Goal: Information Seeking & Learning: Understand process/instructions

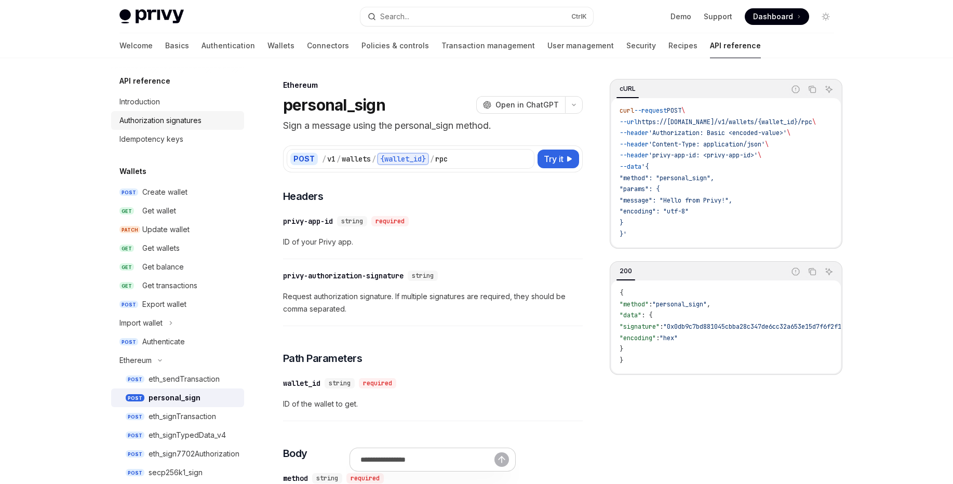
click at [189, 125] on div "Authorization signatures" at bounding box center [160, 120] width 82 height 12
drag, startPoint x: 191, startPoint y: 126, endPoint x: 210, endPoint y: 134, distance: 21.4
click at [210, 134] on ul "Introduction Authorization signatures Idempotency keys" at bounding box center [177, 120] width 133 height 56
drag, startPoint x: 333, startPoint y: 99, endPoint x: 313, endPoint y: 108, distance: 21.4
click at [332, 99] on h1 "personal_sign" at bounding box center [334, 105] width 102 height 19
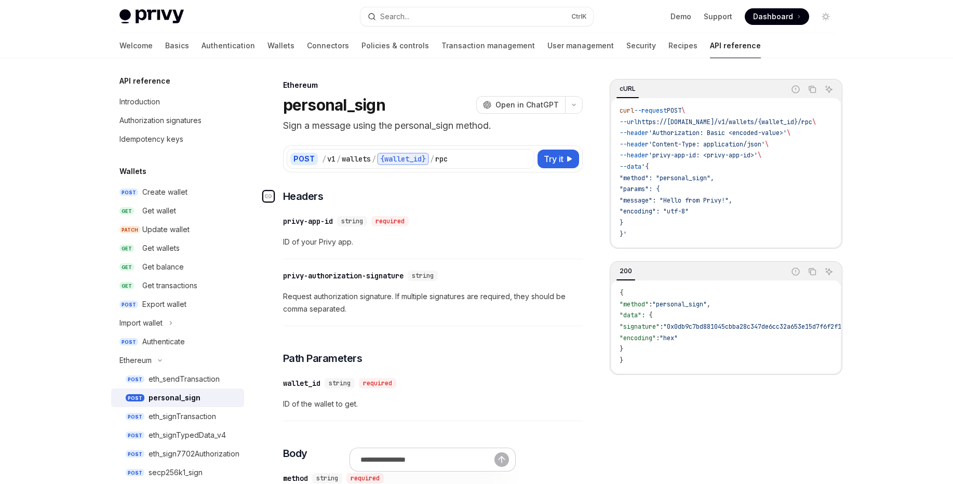
click at [272, 199] on div "Navigate to header" at bounding box center [268, 196] width 12 height 12
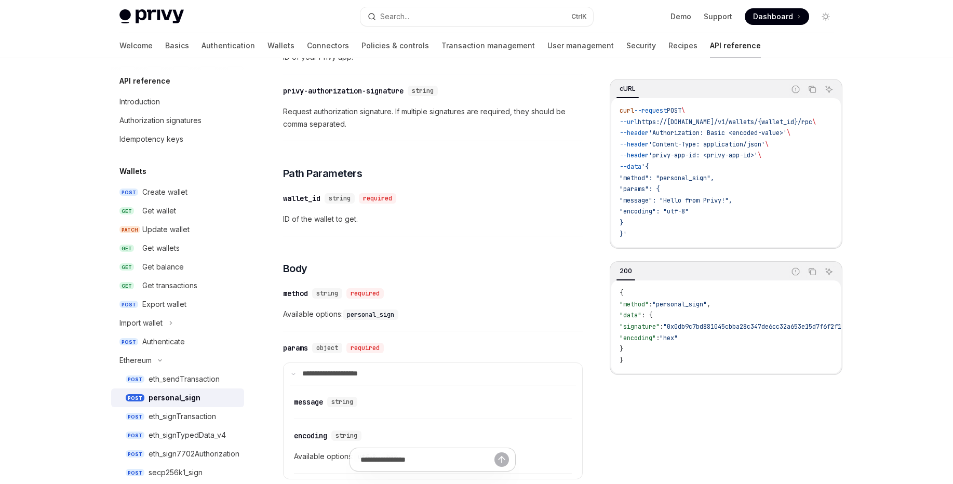
scroll to position [110, 0]
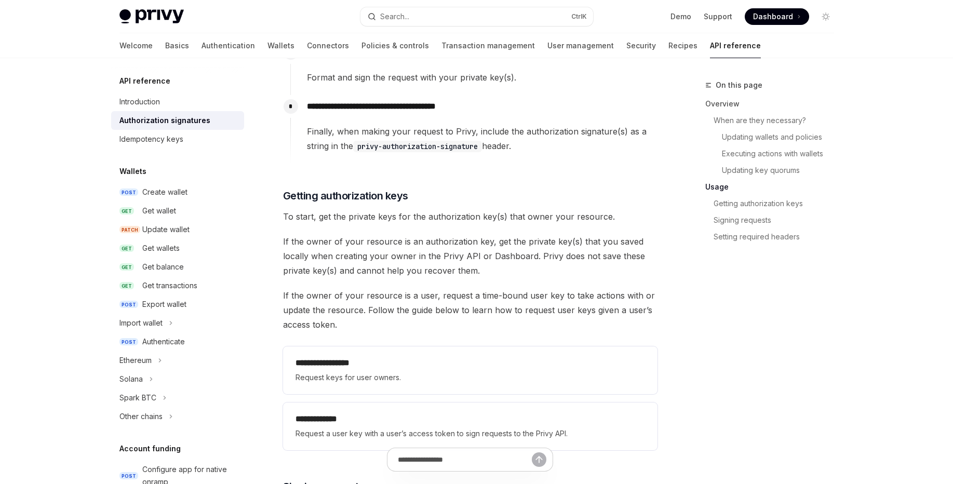
scroll to position [1184, 0]
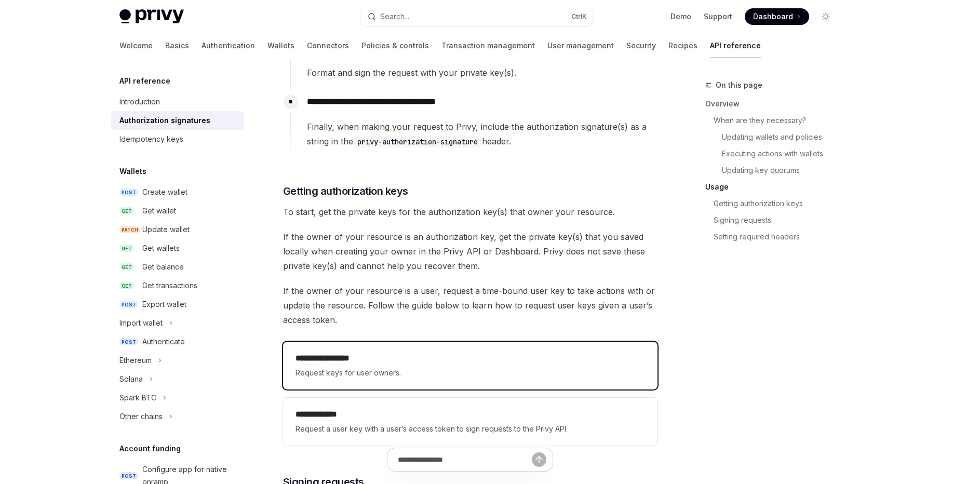
click at [370, 360] on h2 "**********" at bounding box center [471, 358] width 350 height 12
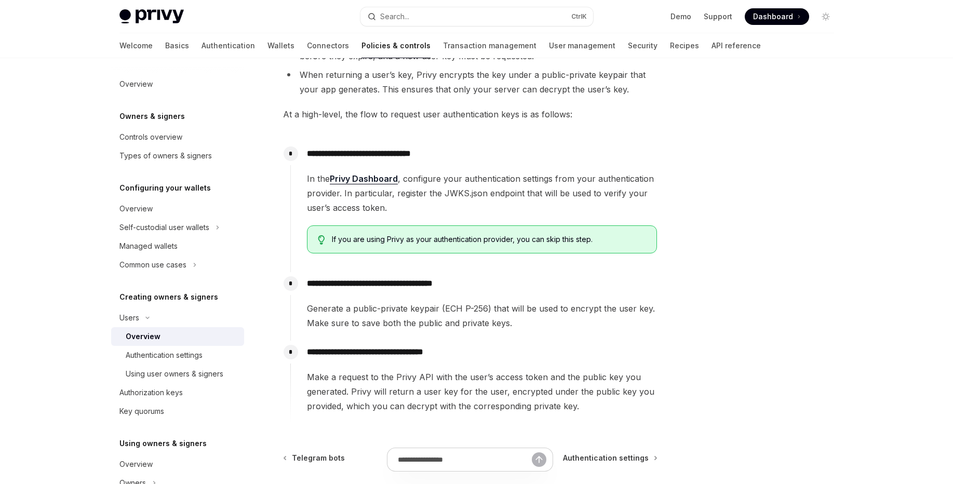
scroll to position [357, 0]
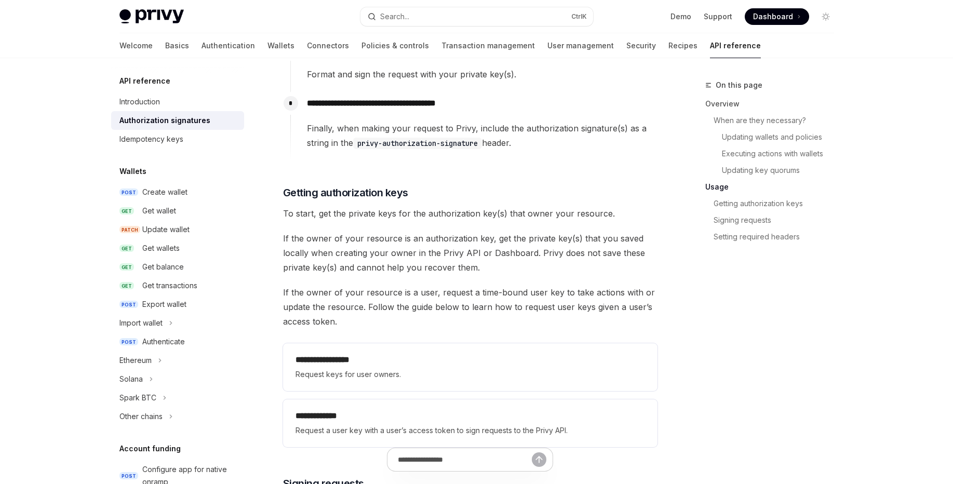
scroll to position [1184, 0]
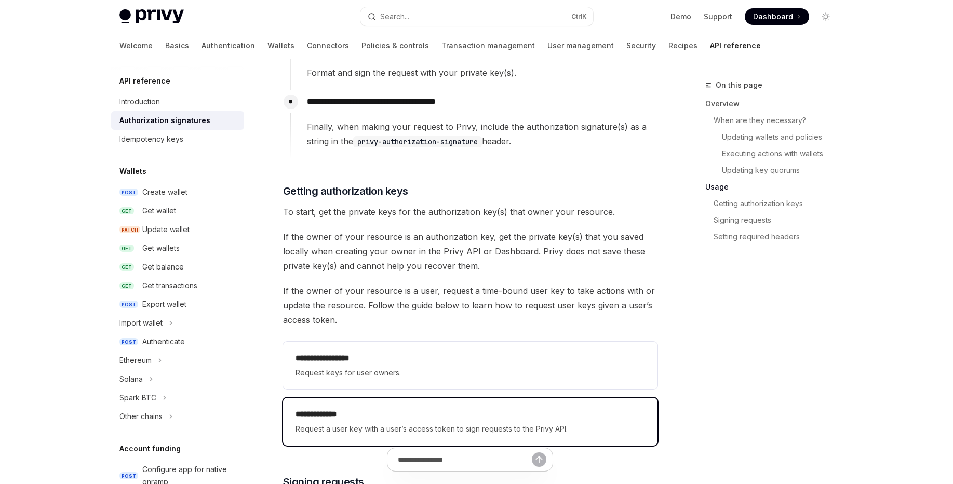
click at [379, 411] on h2 "**********" at bounding box center [471, 414] width 350 height 12
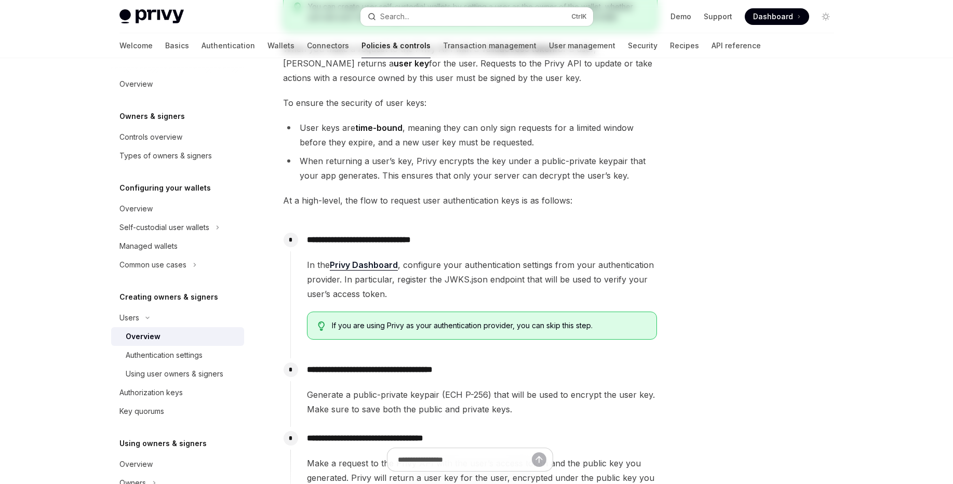
scroll to position [312, 0]
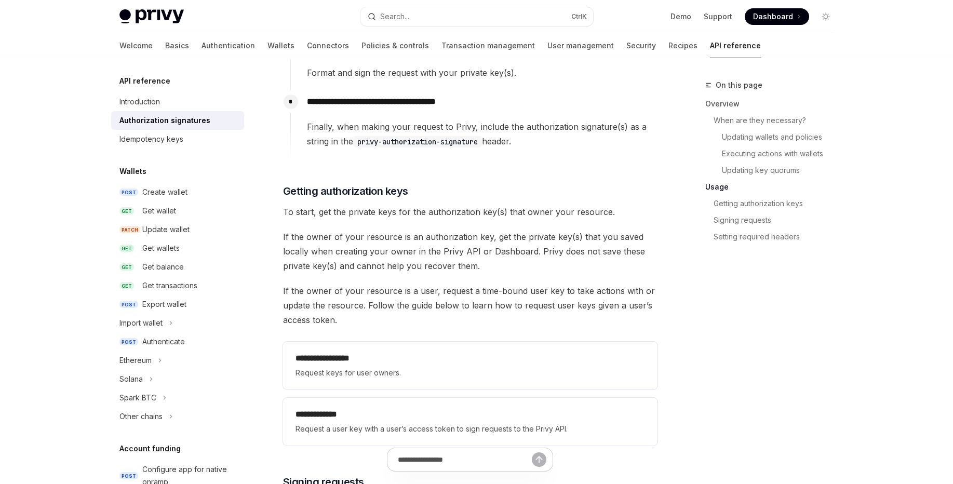
scroll to position [1558, 0]
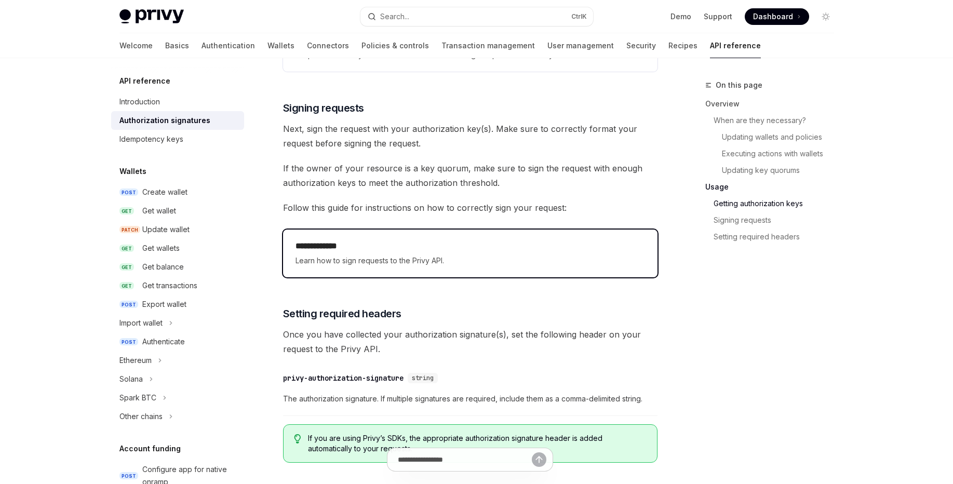
click at [376, 260] on span "Learn how to sign requests to the Privy API." at bounding box center [471, 260] width 350 height 12
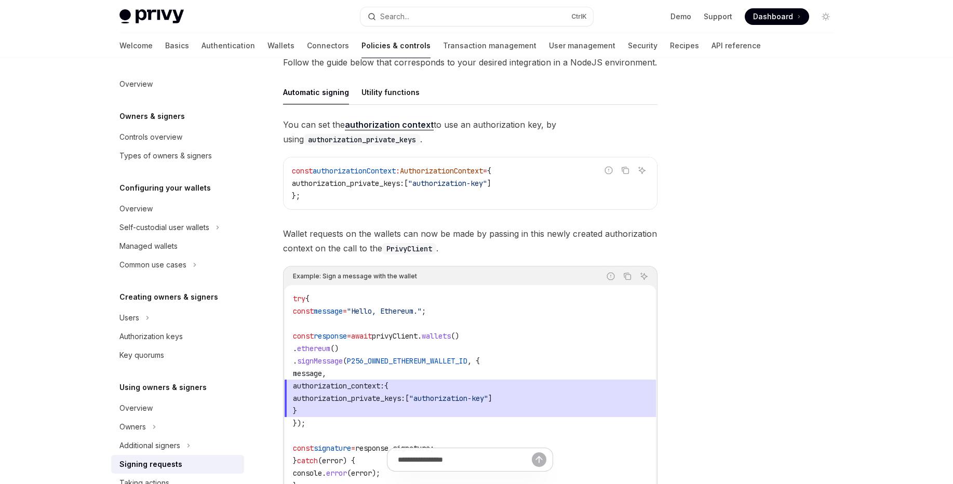
type textarea "*"
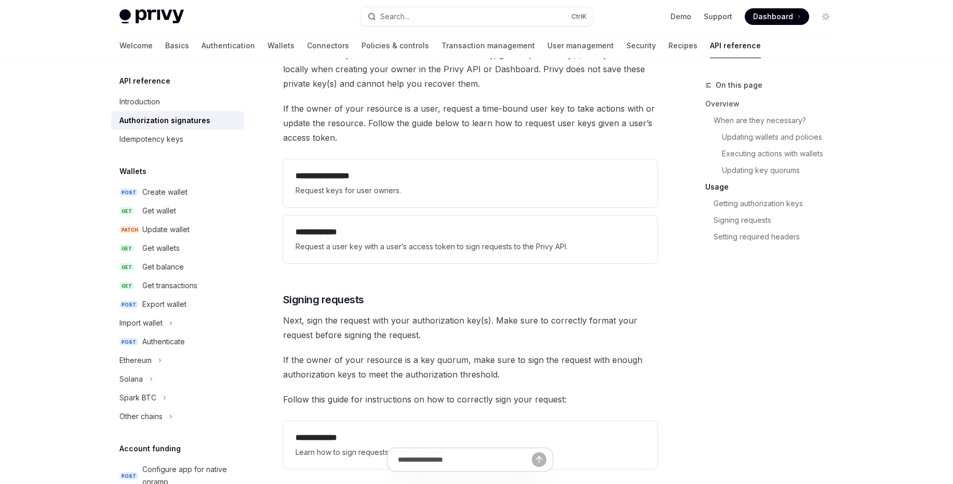
scroll to position [1247, 0]
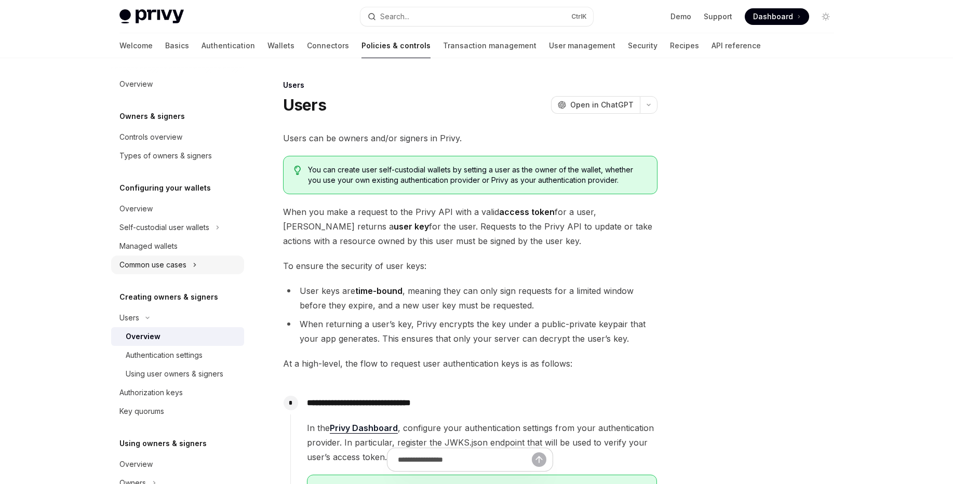
click at [188, 270] on button "Common use cases" at bounding box center [177, 265] width 133 height 19
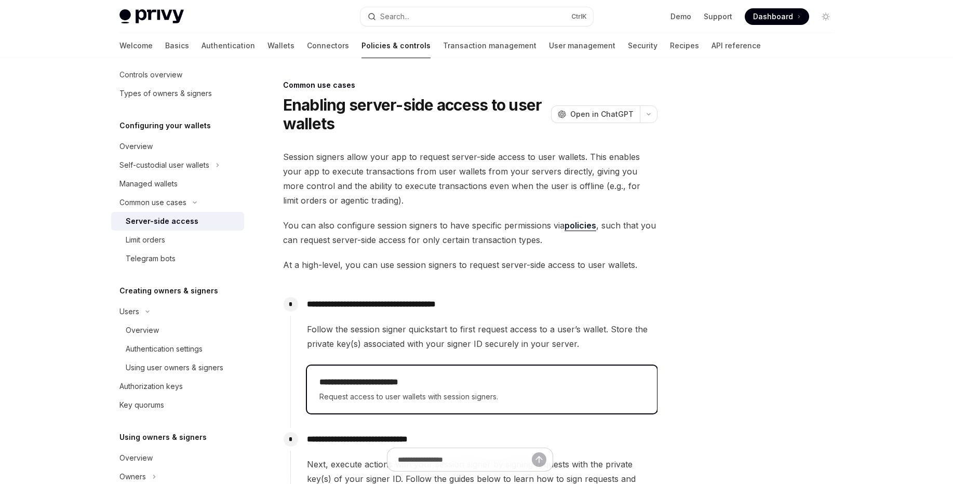
scroll to position [299, 0]
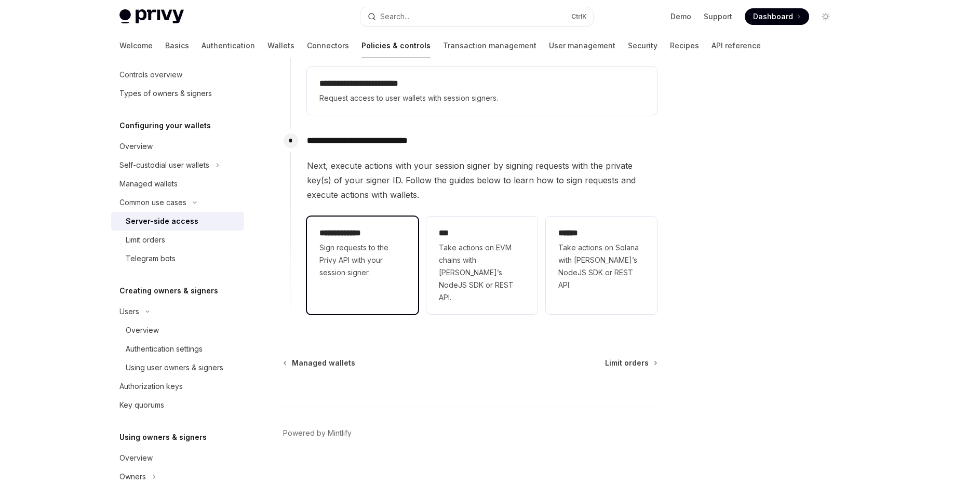
click at [371, 263] on span "Sign requests to the Privy API with your session signer." at bounding box center [362, 260] width 86 height 37
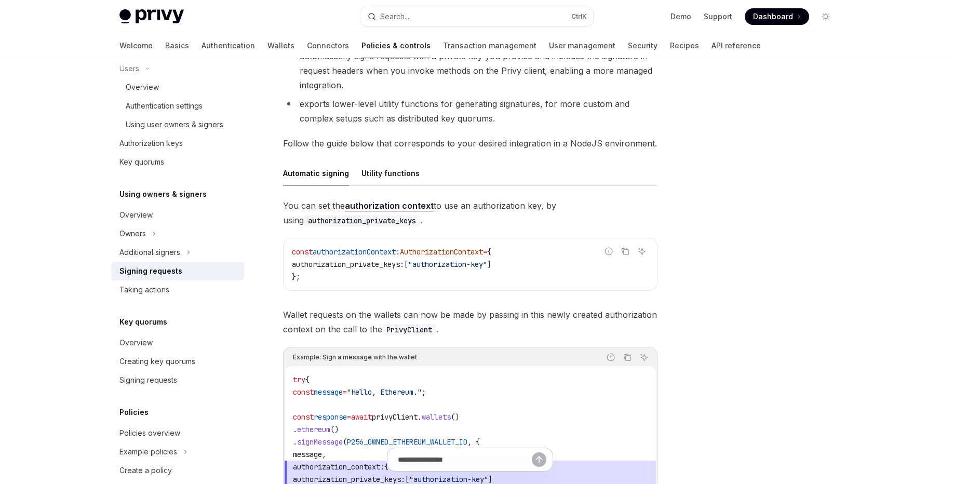
scroll to position [249, 0]
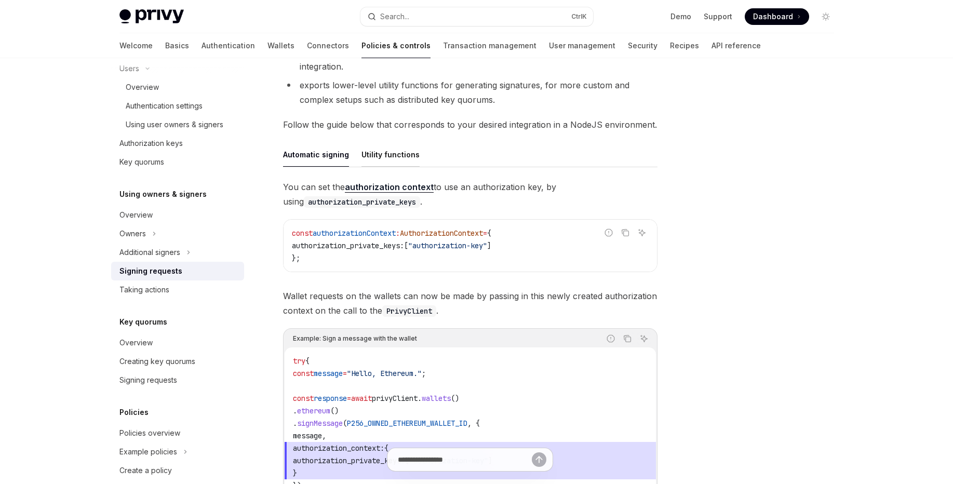
click at [393, 154] on div "Utility functions" at bounding box center [390, 154] width 58 height 24
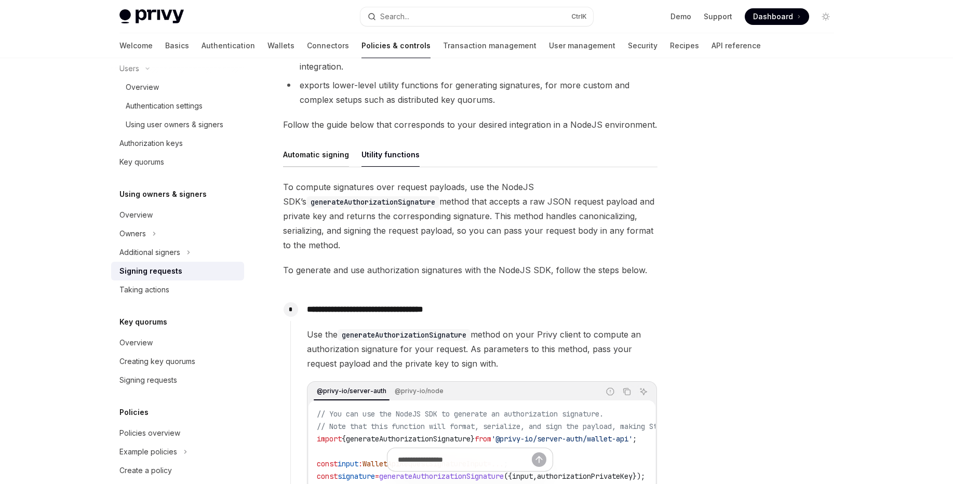
click at [317, 158] on div "Automatic signing" at bounding box center [316, 154] width 66 height 24
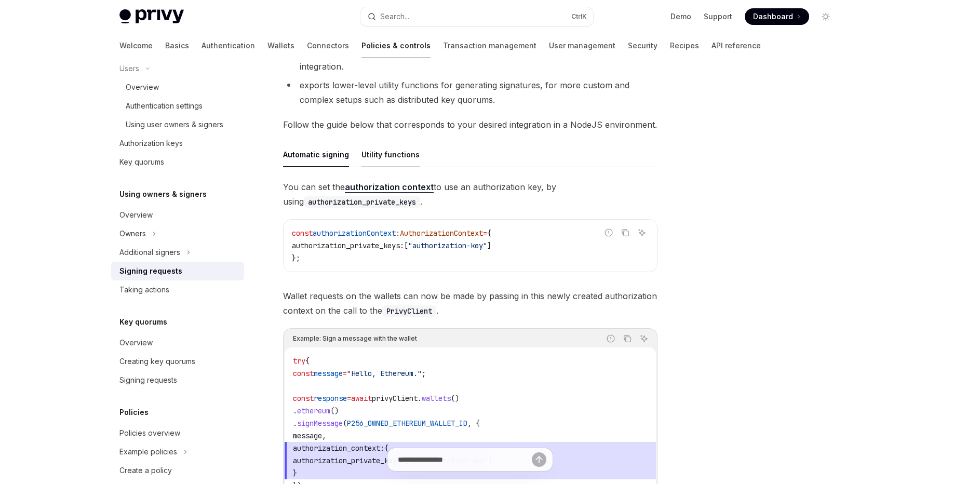
click at [384, 155] on div "Utility functions" at bounding box center [390, 154] width 58 height 24
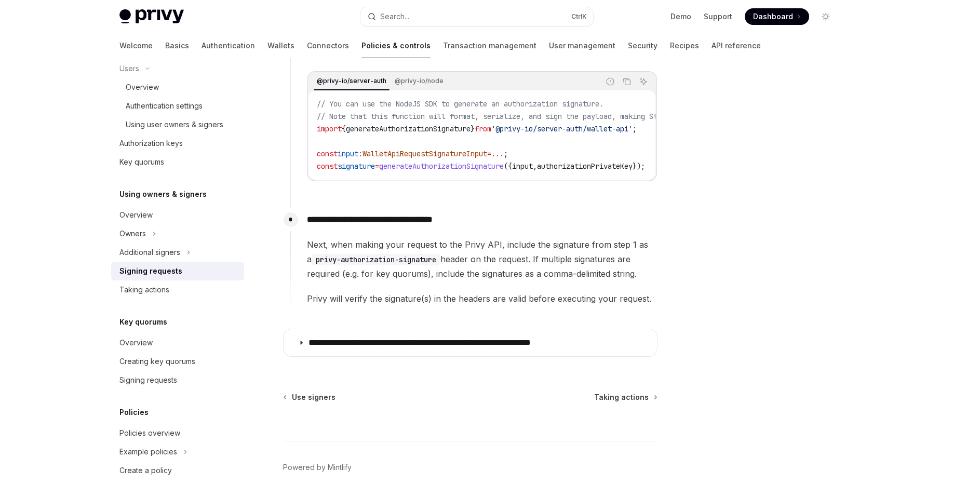
scroll to position [561, 0]
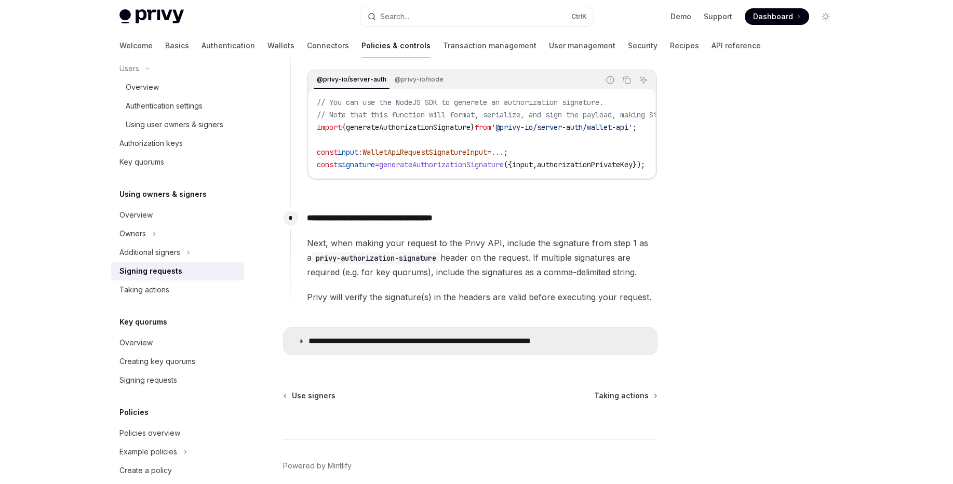
click at [437, 337] on summary "**********" at bounding box center [470, 341] width 373 height 27
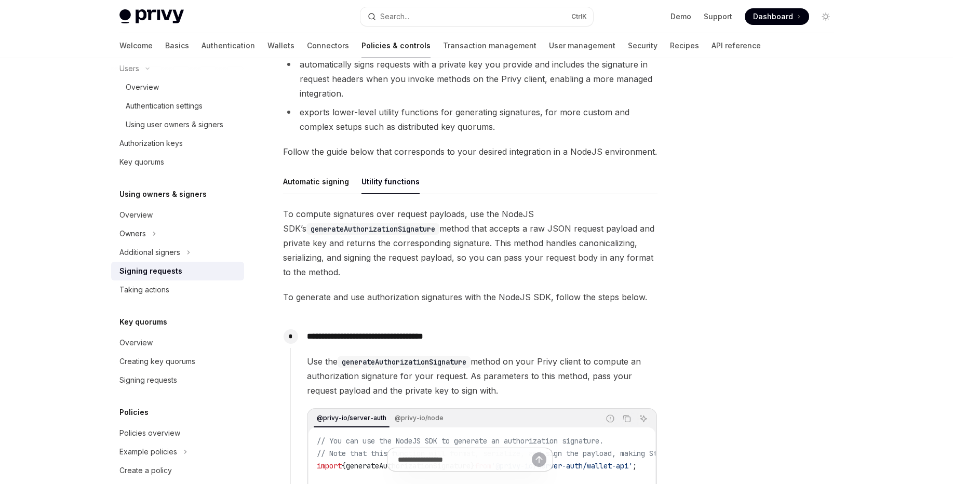
scroll to position [221, 0]
click at [333, 188] on div "Automatic signing" at bounding box center [316, 183] width 66 height 24
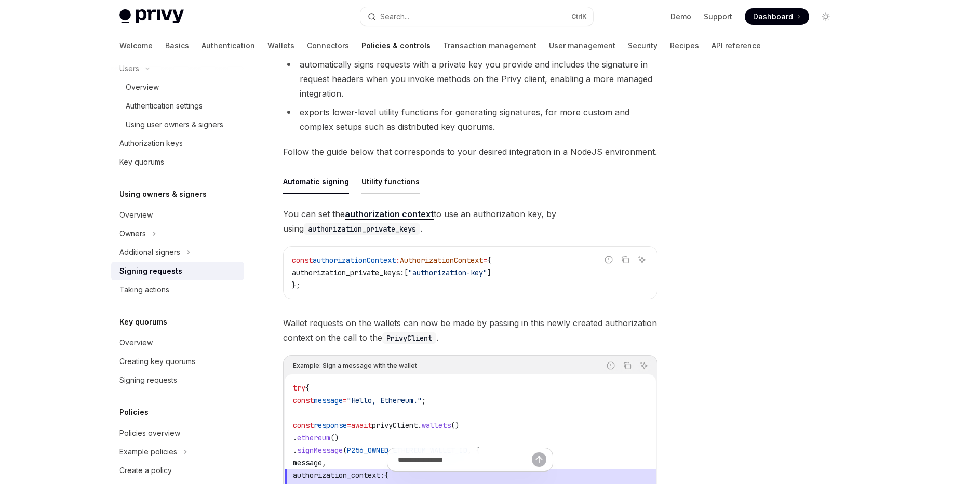
scroll to position [221, 0]
click at [399, 216] on link "authorization context" at bounding box center [389, 215] width 89 height 11
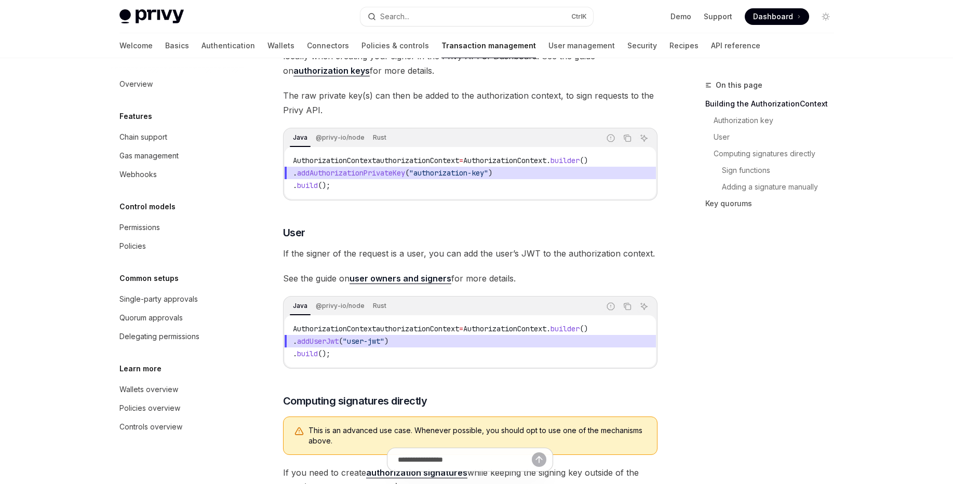
scroll to position [125, 0]
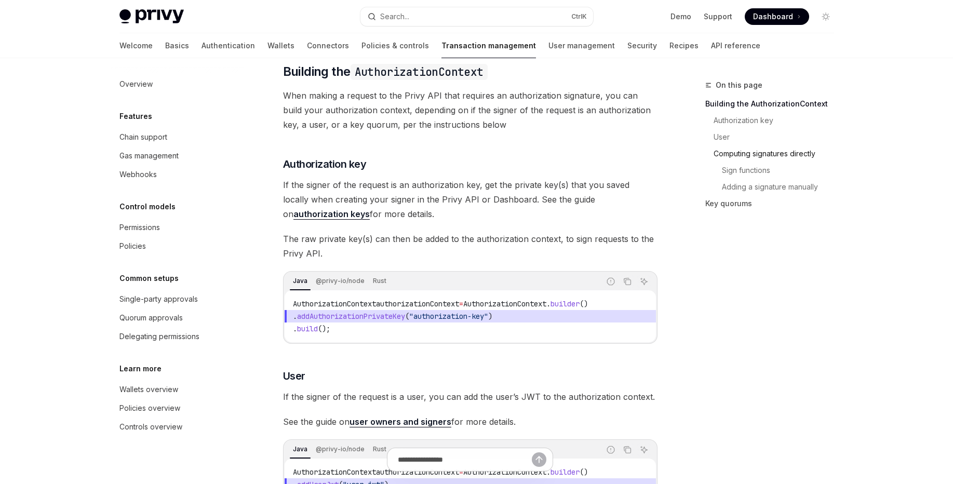
click at [796, 158] on link "Computing signatures directly" at bounding box center [773, 153] width 137 height 17
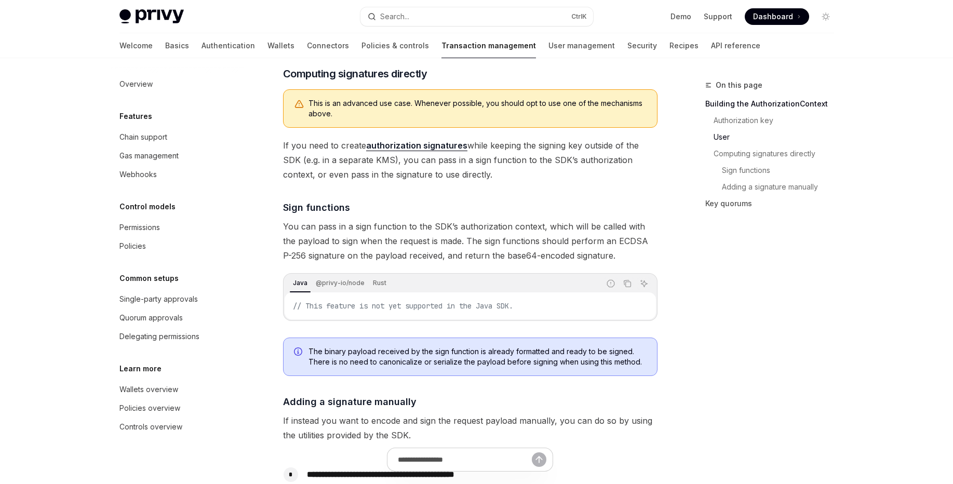
scroll to position [597, 0]
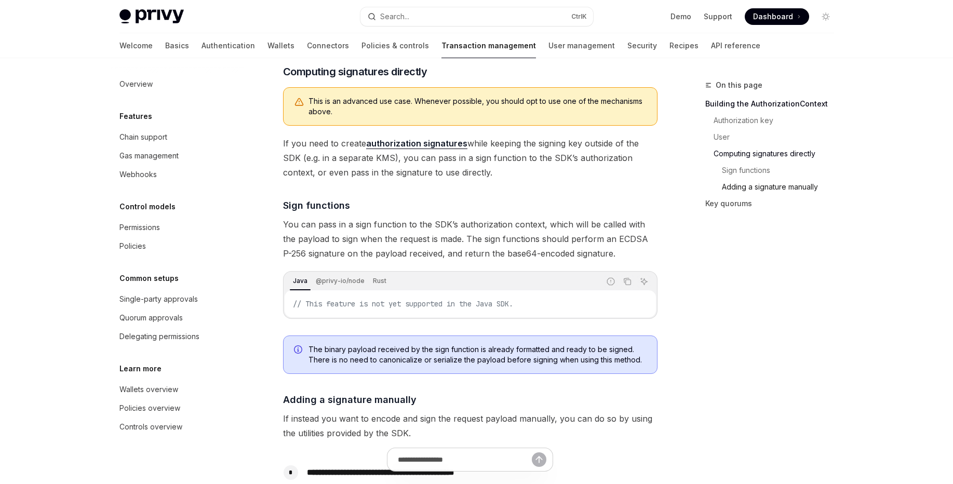
click at [761, 188] on link "Adding a signature manually" at bounding box center [773, 187] width 137 height 17
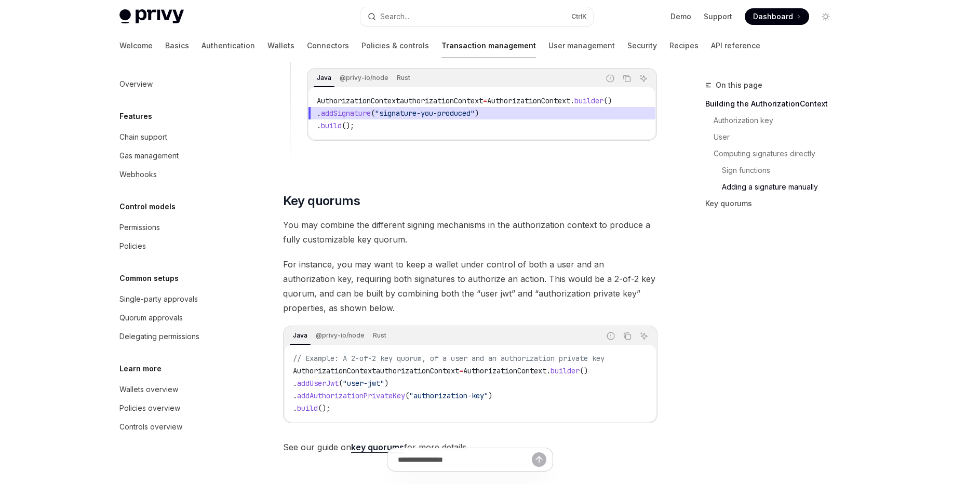
scroll to position [1671, 0]
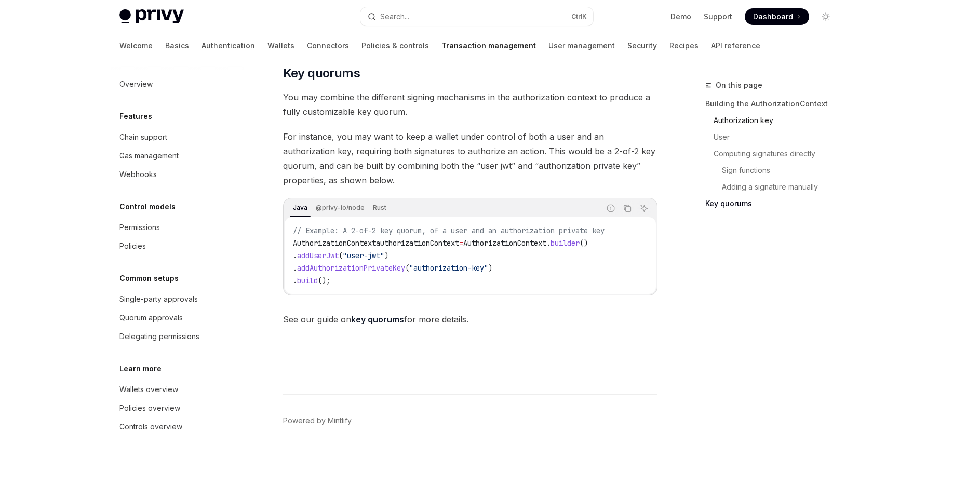
click at [774, 115] on link "Authorization key" at bounding box center [773, 120] width 137 height 17
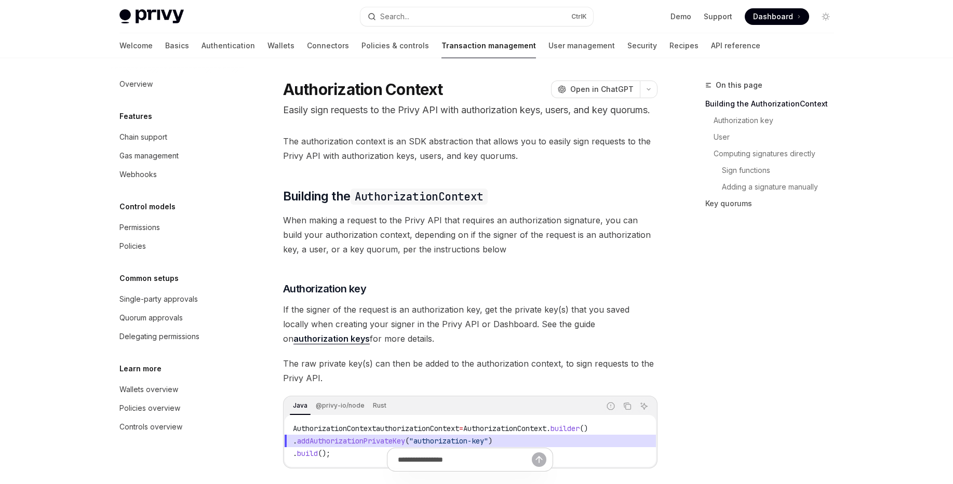
click at [370, 339] on link "authorization keys" at bounding box center [331, 338] width 76 height 11
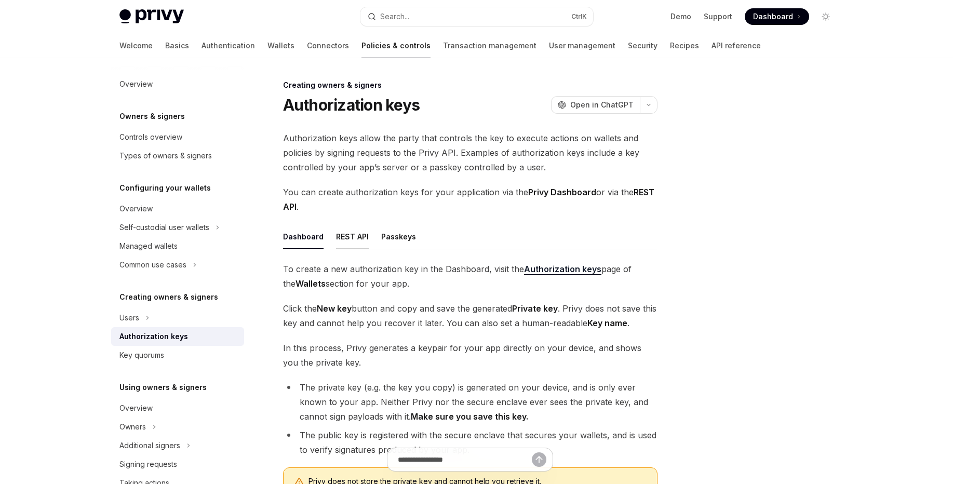
click at [349, 231] on div "REST API" at bounding box center [352, 236] width 33 height 24
type textarea "*"
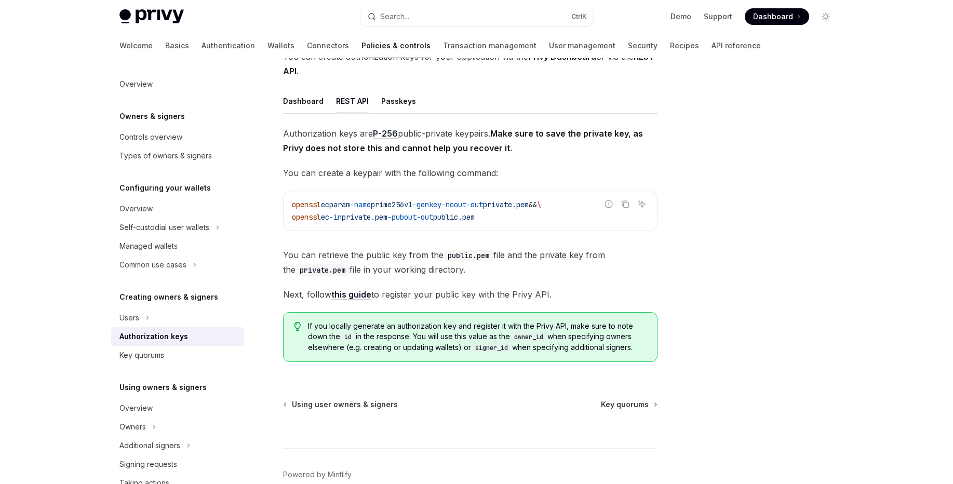
scroll to position [62, 0]
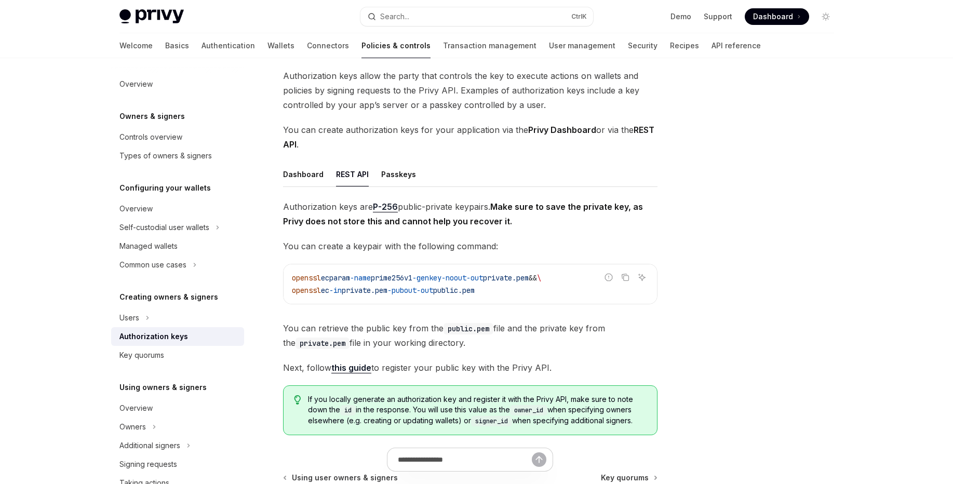
click at [642, 132] on strong "REST API" at bounding box center [468, 137] width 371 height 25
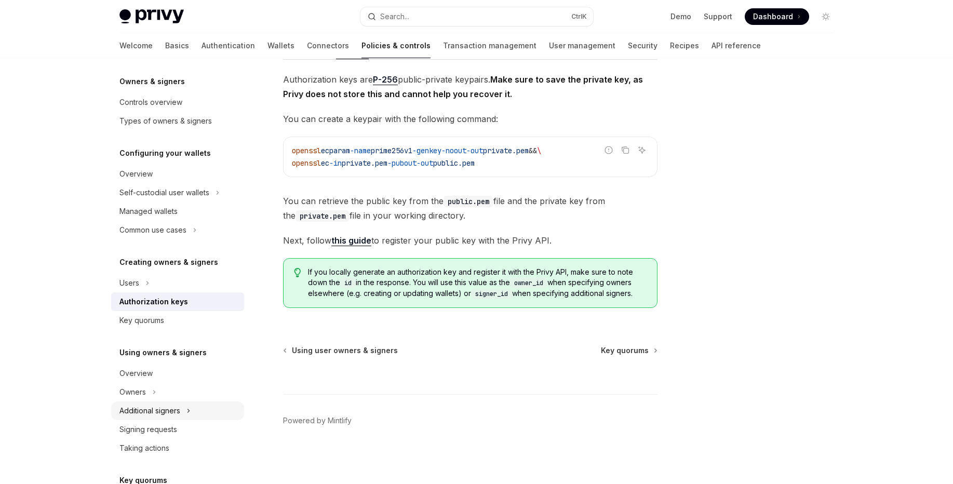
scroll to position [125, 0]
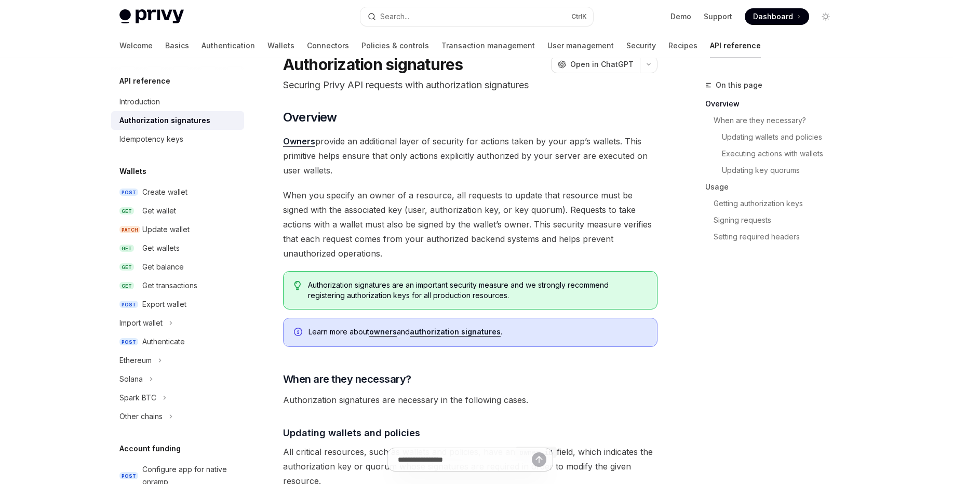
scroll to position [62, 0]
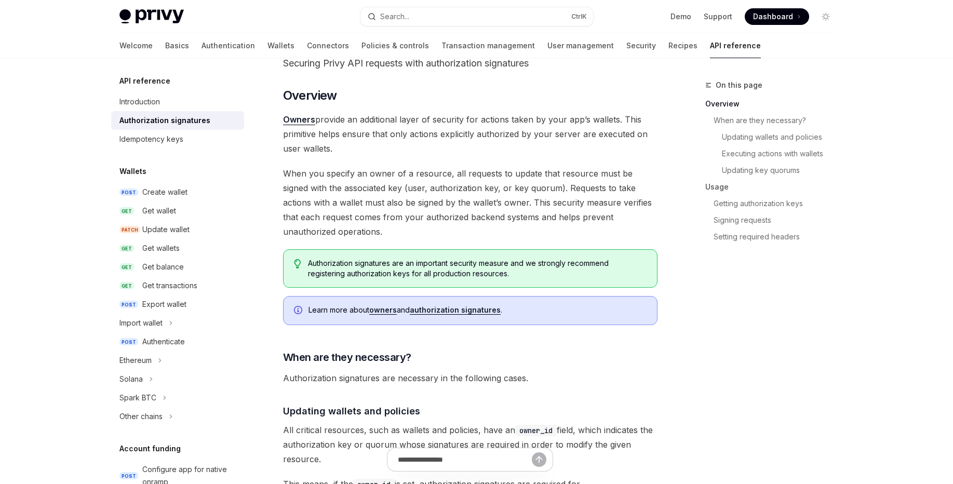
click at [445, 311] on link "authorization signatures" at bounding box center [455, 309] width 91 height 9
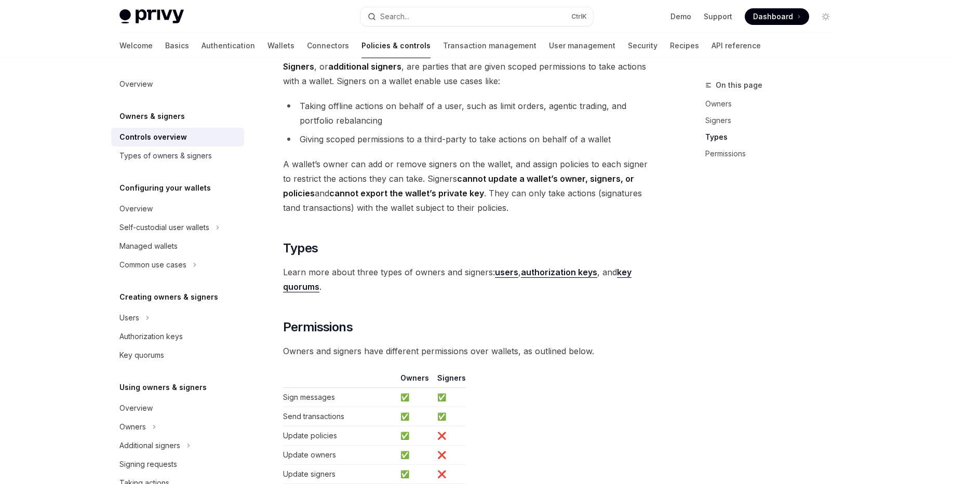
scroll to position [843, 0]
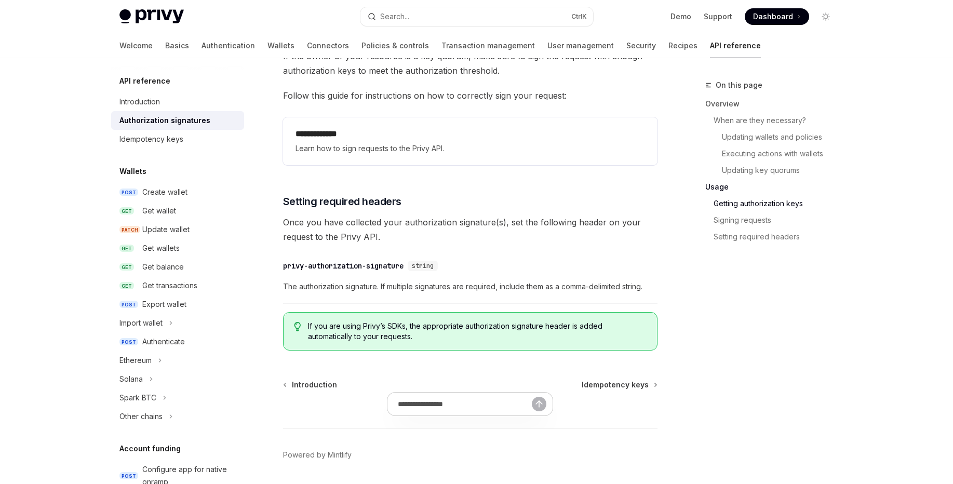
scroll to position [1705, 0]
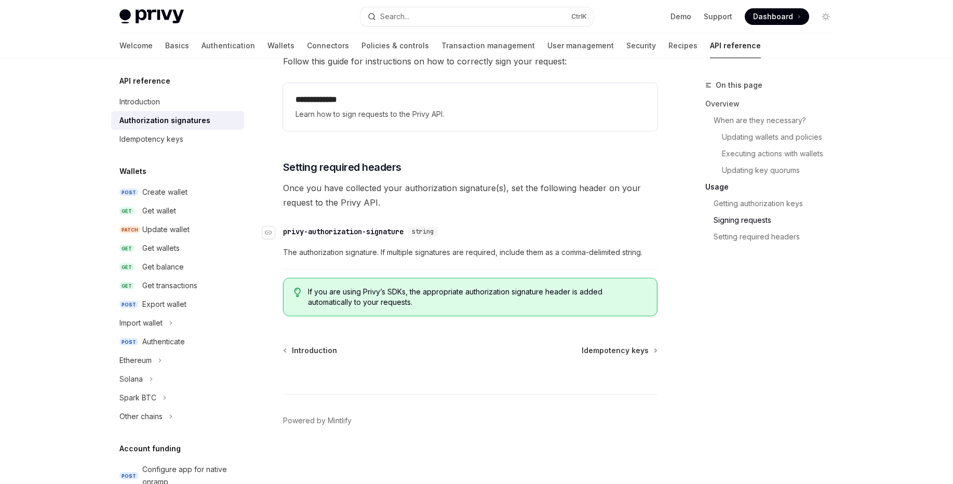
click at [392, 227] on div "privy-authorization-signature" at bounding box center [343, 231] width 120 height 10
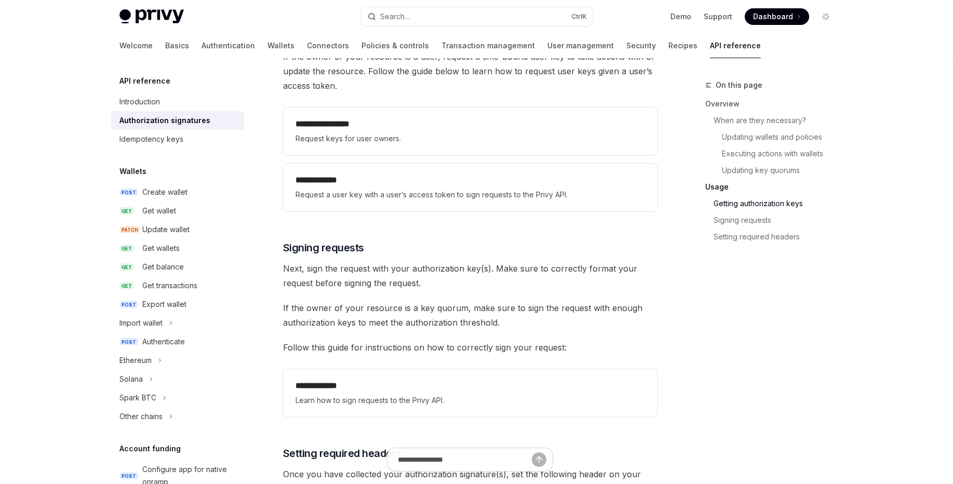
scroll to position [1331, 0]
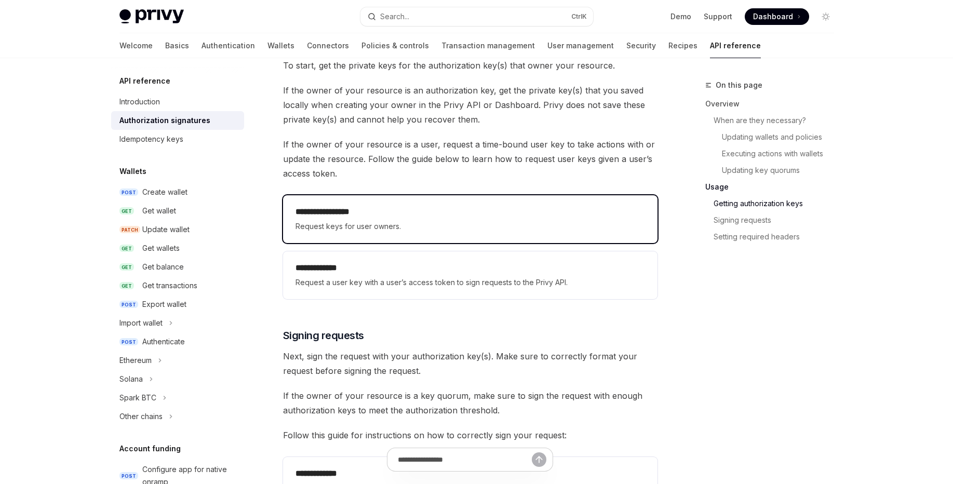
click at [460, 220] on div "**********" at bounding box center [471, 219] width 350 height 27
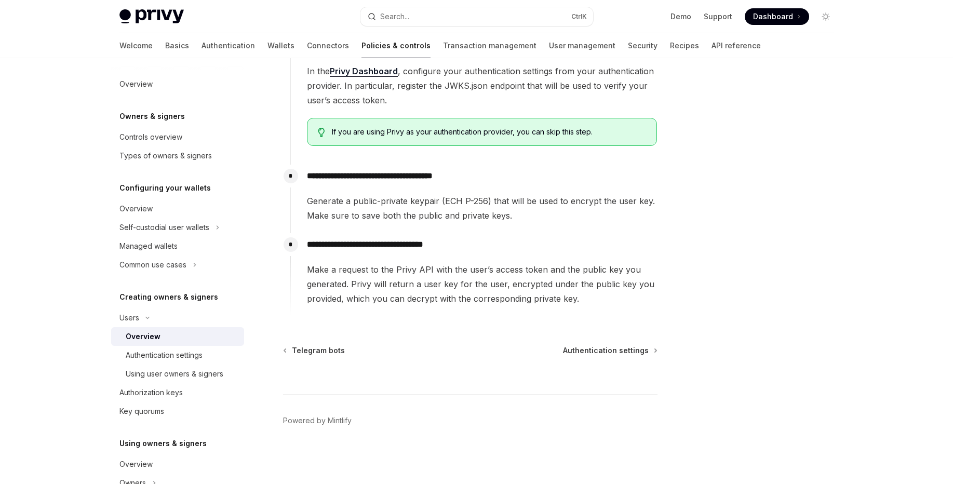
scroll to position [45, 0]
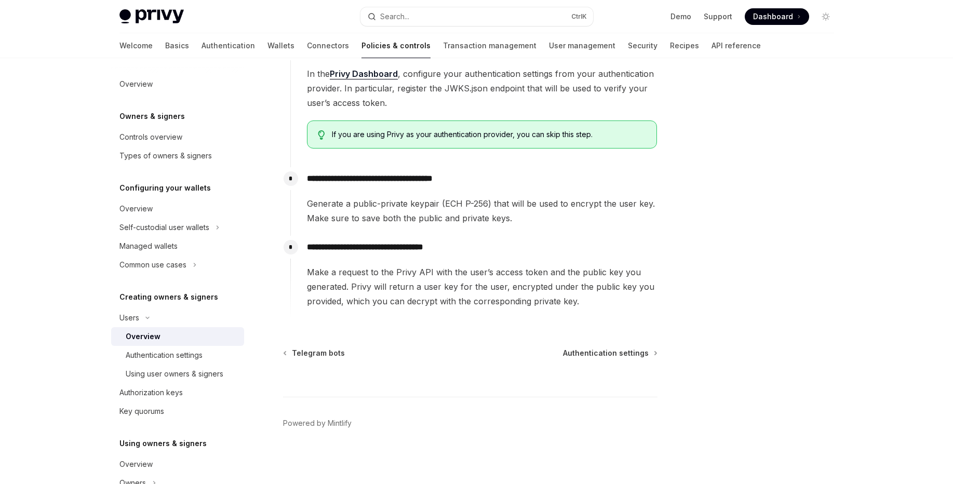
scroll to position [357, 0]
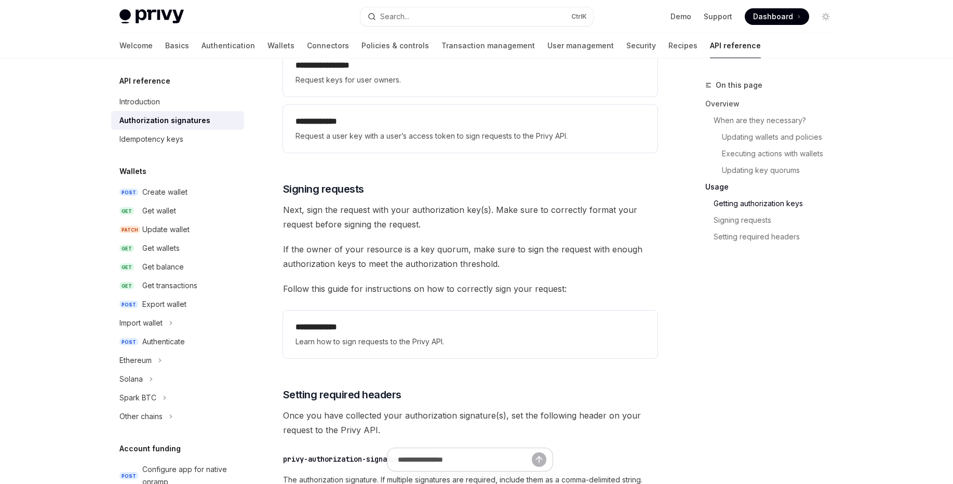
scroll to position [1482, 0]
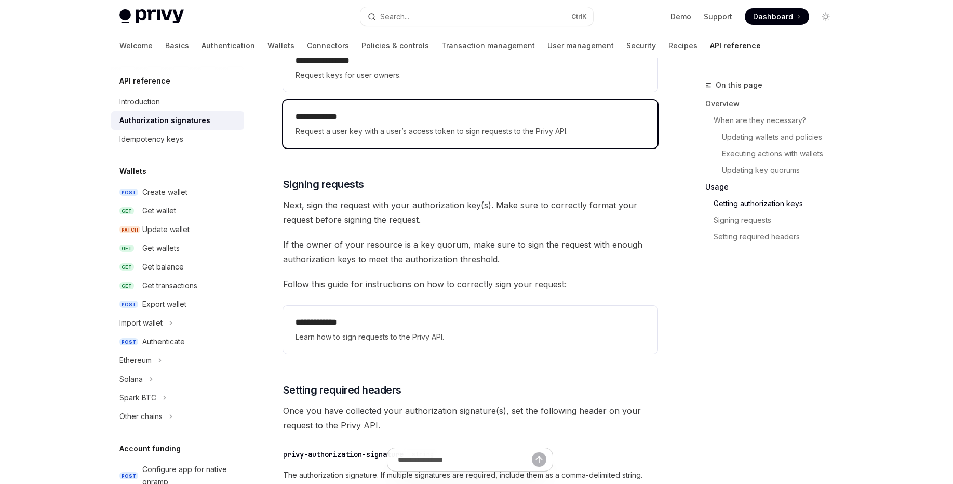
click at [491, 145] on div "**********" at bounding box center [470, 124] width 374 height 48
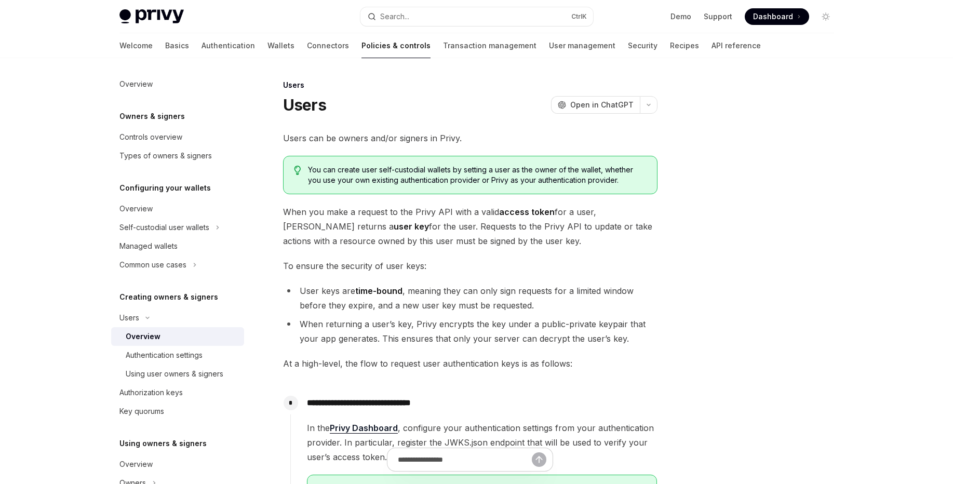
click at [210, 341] on div "Overview" at bounding box center [182, 336] width 112 height 12
click at [210, 343] on link "Overview" at bounding box center [177, 336] width 133 height 19
click at [210, 355] on div "Authentication settings" at bounding box center [182, 355] width 112 height 12
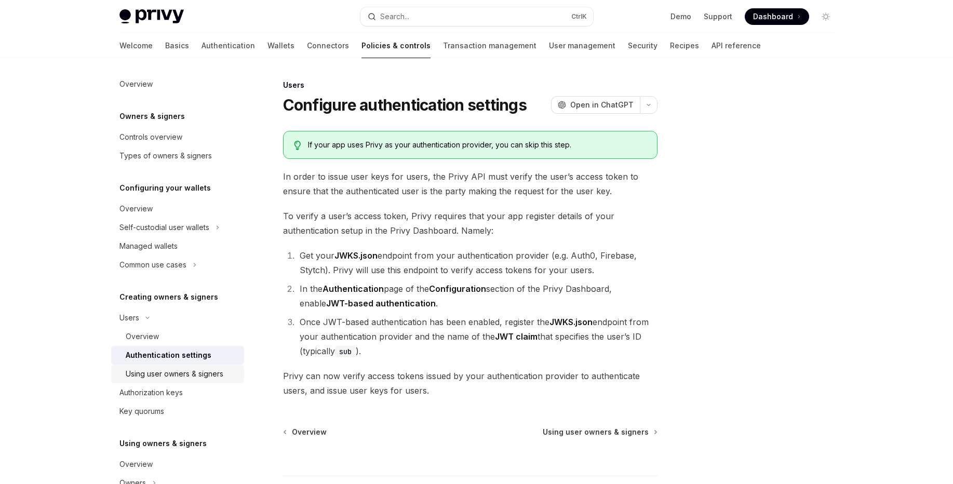
click at [209, 367] on link "Using user owners & signers" at bounding box center [177, 374] width 133 height 19
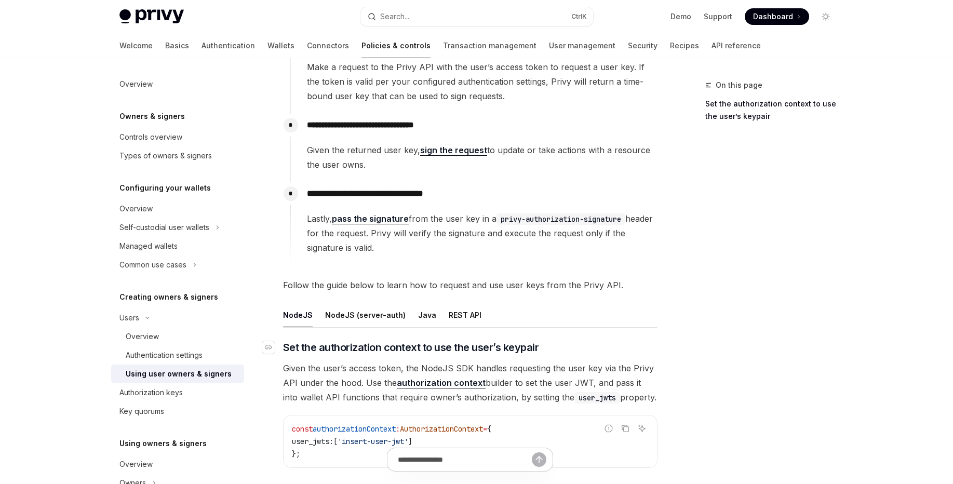
scroll to position [187, 0]
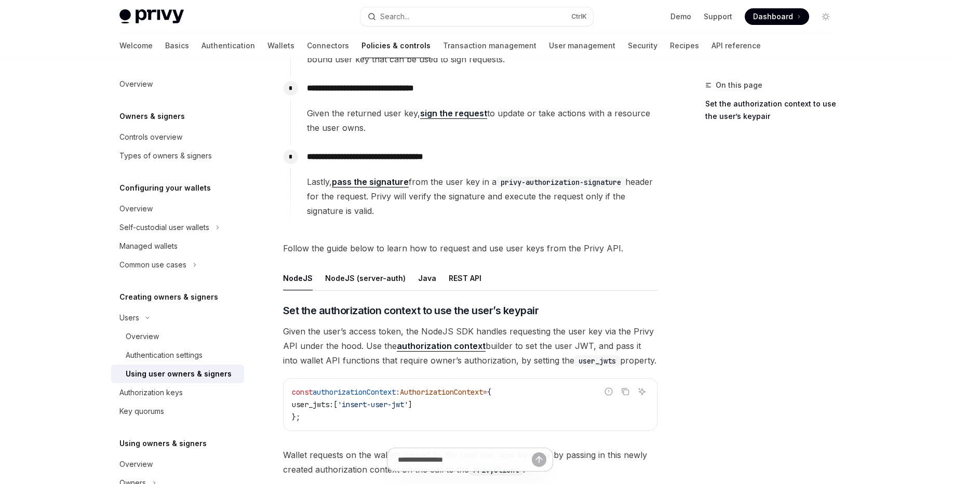
click at [438, 277] on ul "NodeJS NodeJS (server-auth) Java REST API" at bounding box center [470, 278] width 374 height 25
click at [454, 288] on div "REST API" at bounding box center [465, 278] width 33 height 24
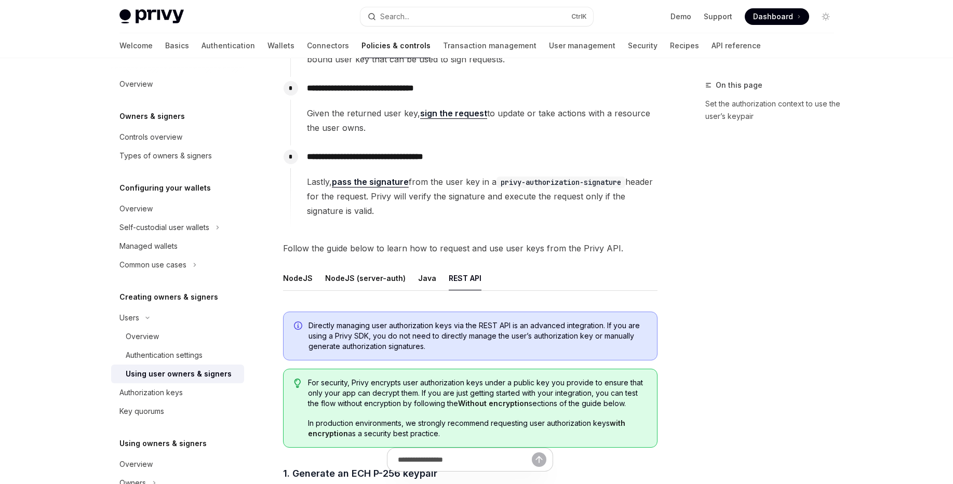
click at [455, 282] on div "REST API" at bounding box center [465, 278] width 33 height 24
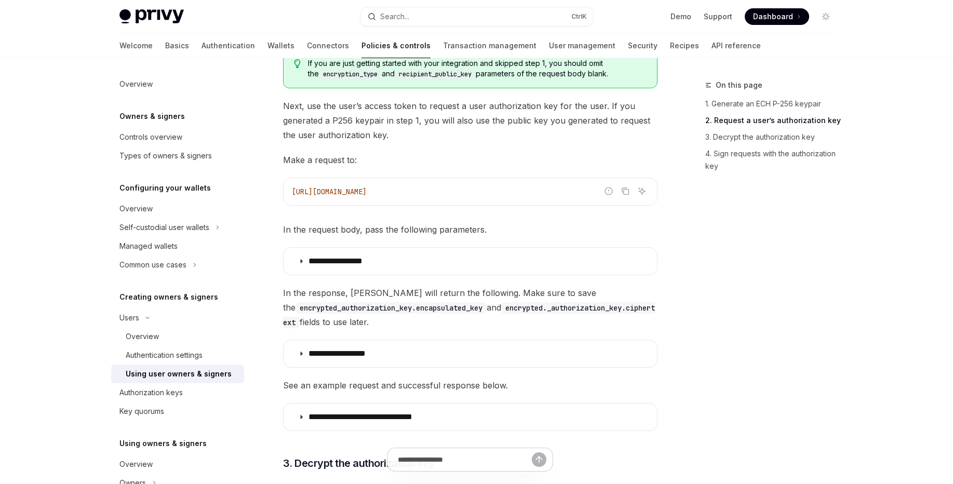
scroll to position [873, 0]
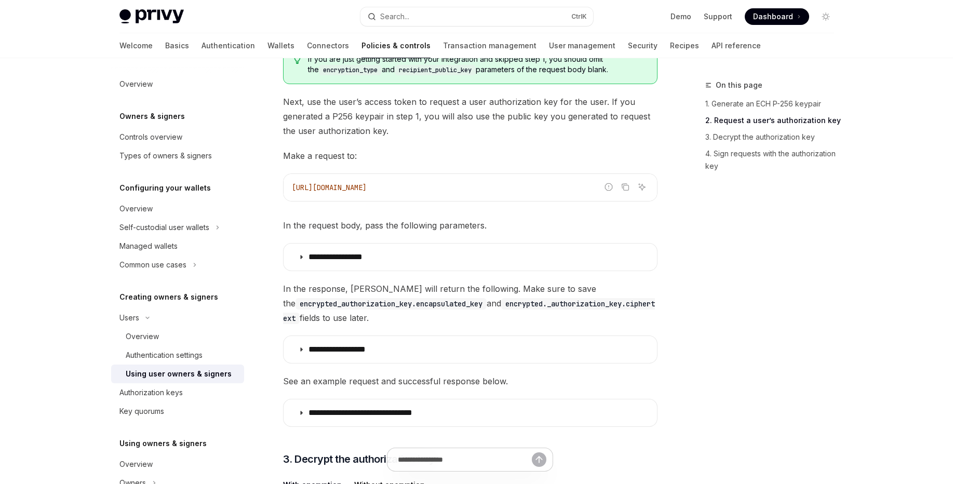
click at [436, 258] on div "Directly managing user authorization keys via the REST API is an advanced integ…" at bounding box center [470, 145] width 374 height 1055
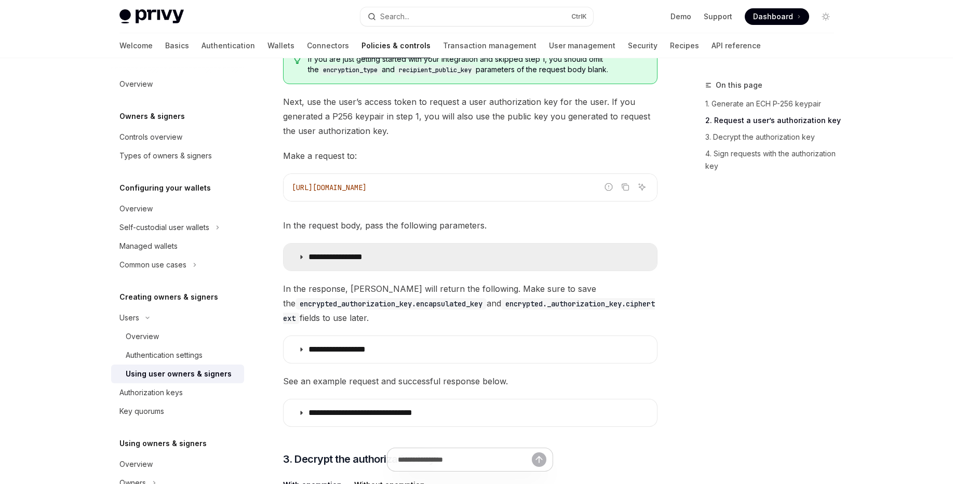
click at [437, 253] on summary "**********" at bounding box center [470, 257] width 373 height 27
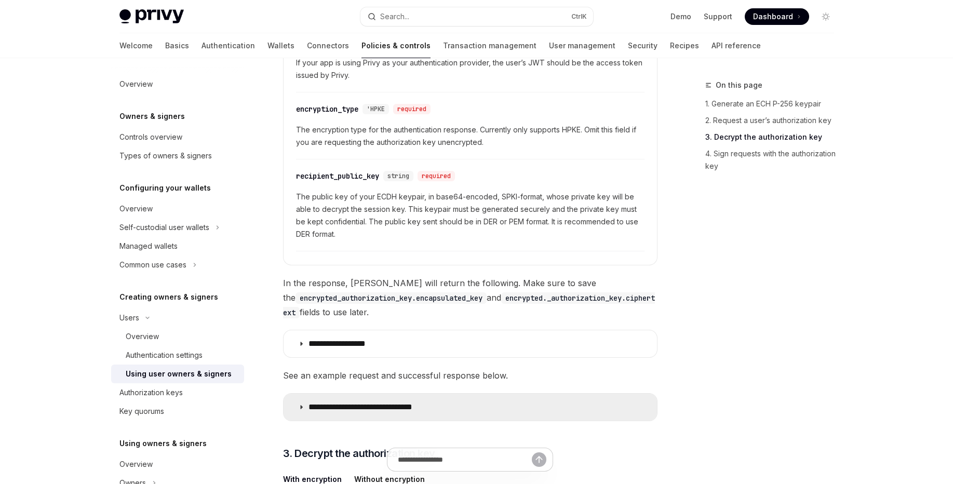
scroll to position [1371, 0]
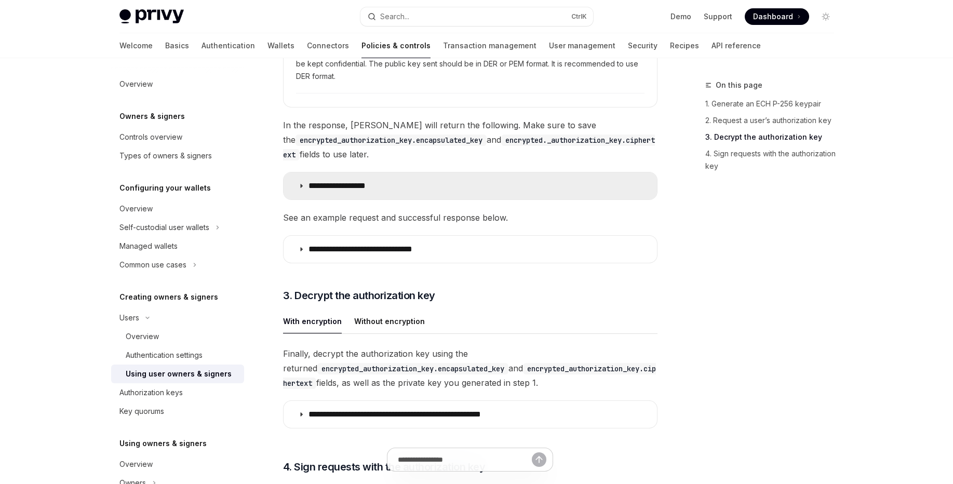
click at [441, 174] on summary "**********" at bounding box center [470, 185] width 373 height 27
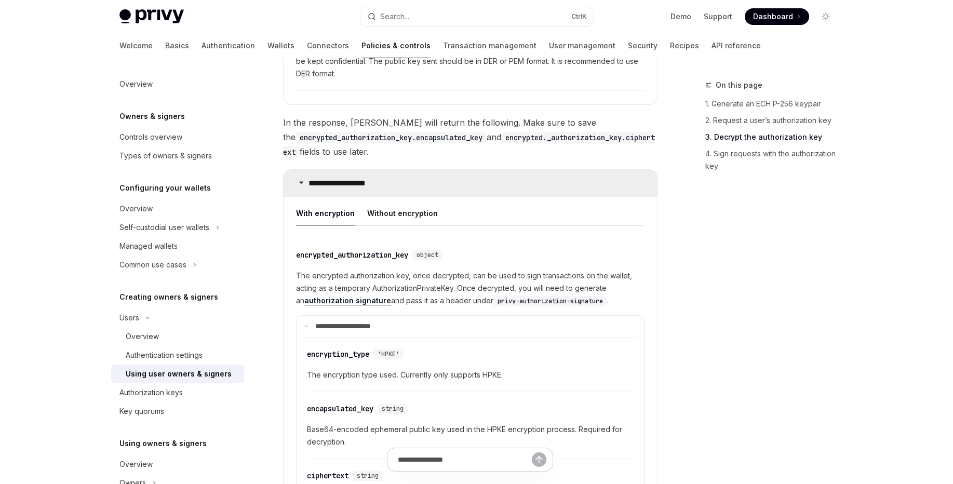
scroll to position [1371, 0]
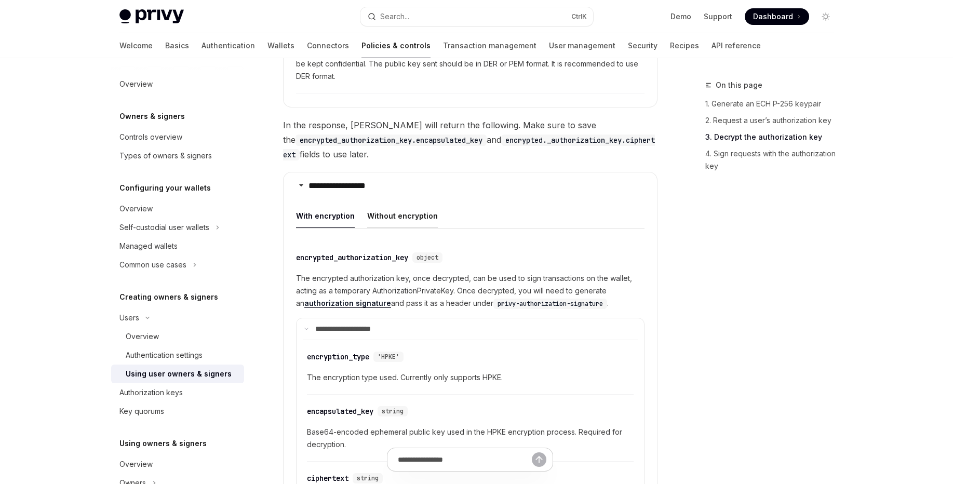
click at [401, 204] on div "Without encryption" at bounding box center [402, 216] width 71 height 24
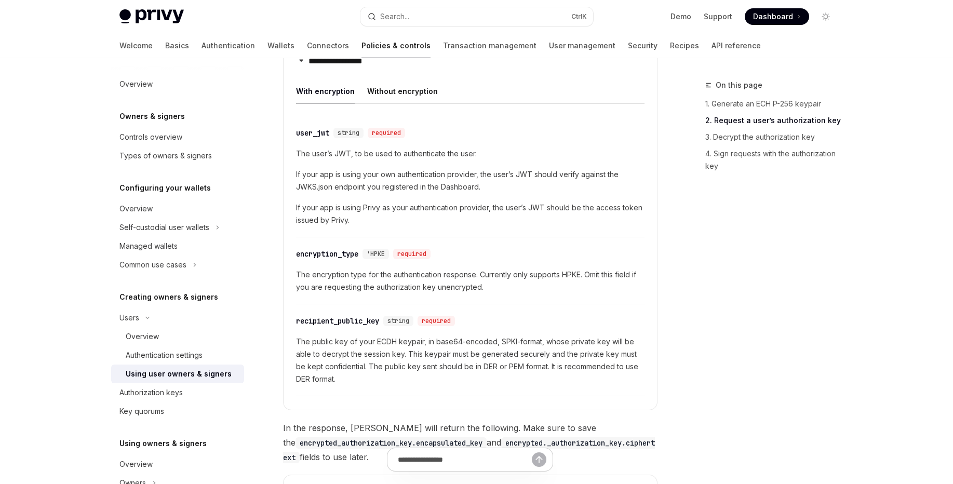
scroll to position [1060, 0]
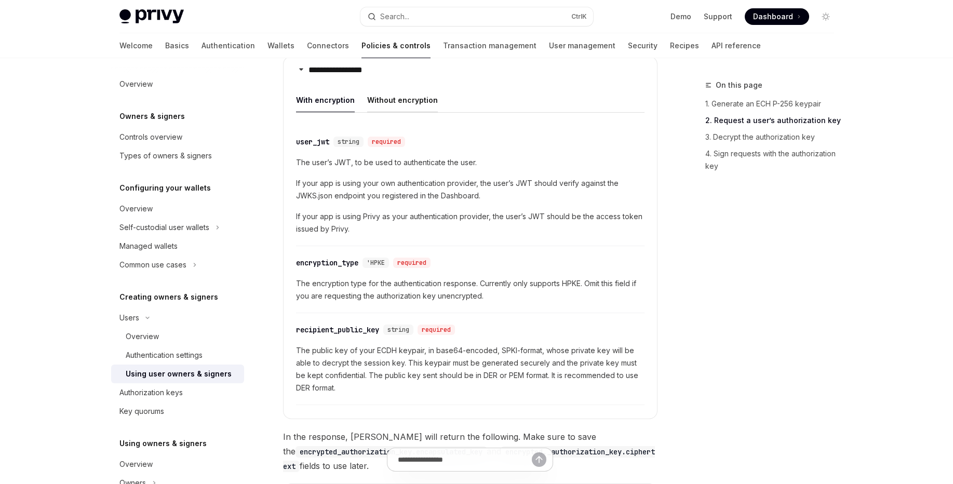
click at [423, 92] on div "Without encryption" at bounding box center [402, 100] width 71 height 24
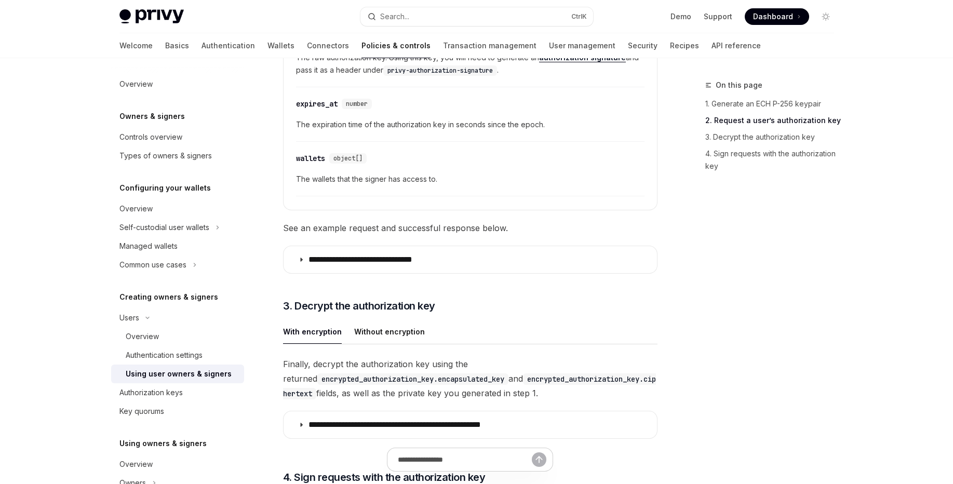
scroll to position [1434, 0]
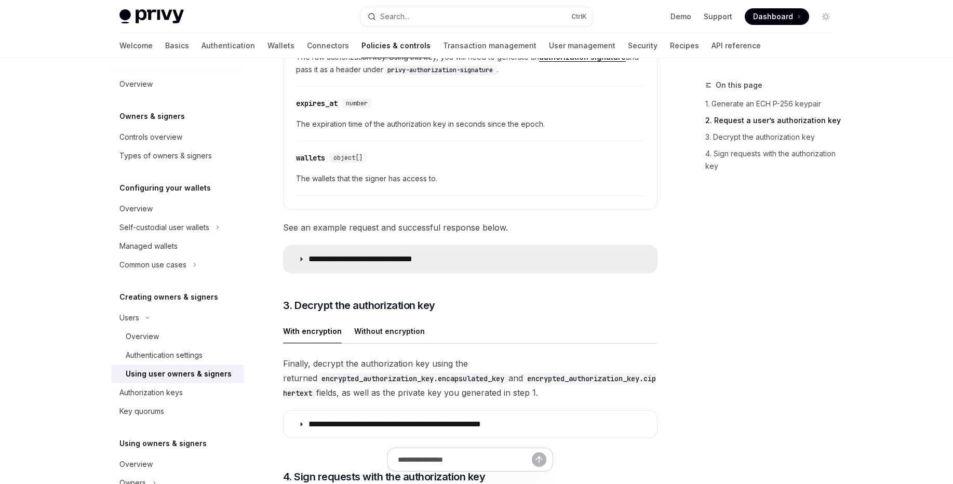
click at [462, 246] on summary "**********" at bounding box center [470, 259] width 373 height 27
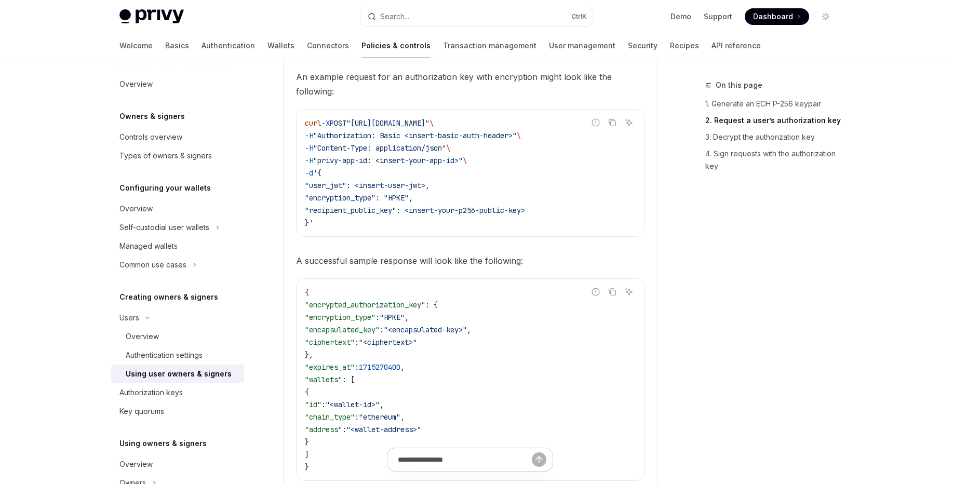
scroll to position [1683, 0]
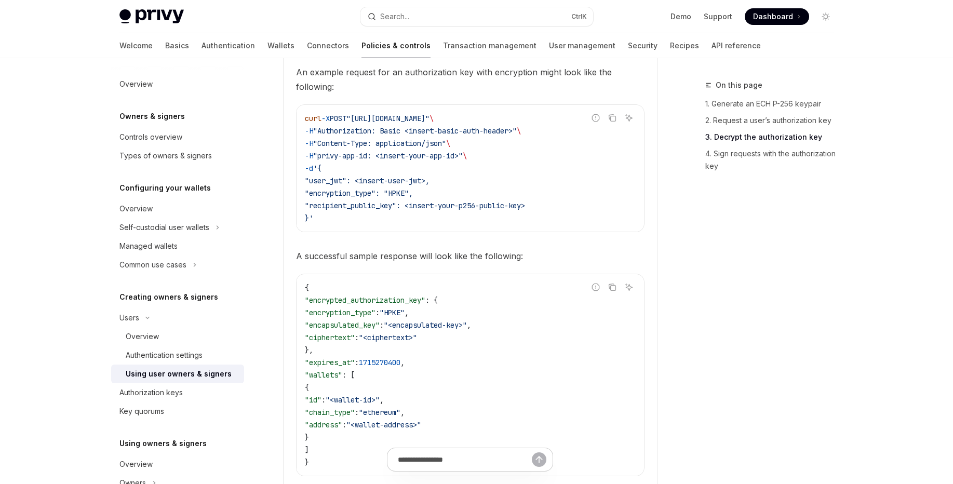
click at [403, 176] on span ""user_jwt": <insert-user-jwt>," at bounding box center [367, 180] width 125 height 9
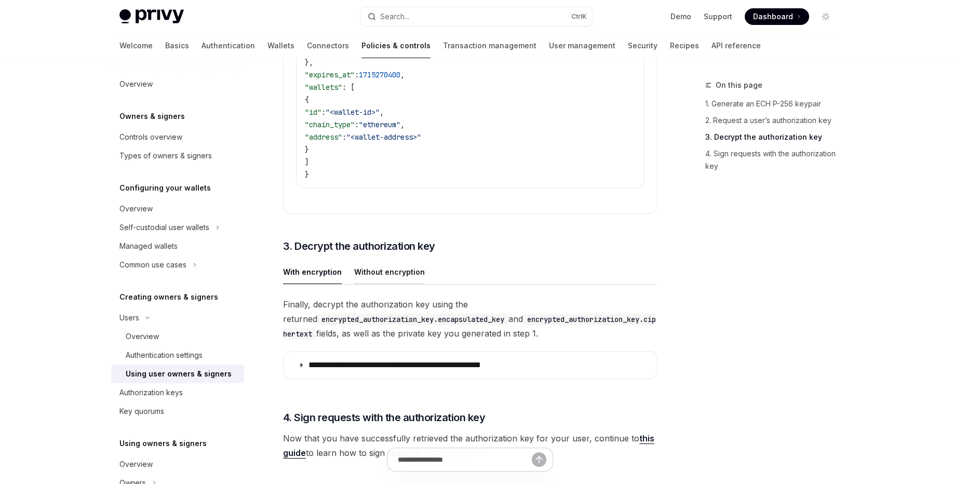
scroll to position [1994, 0]
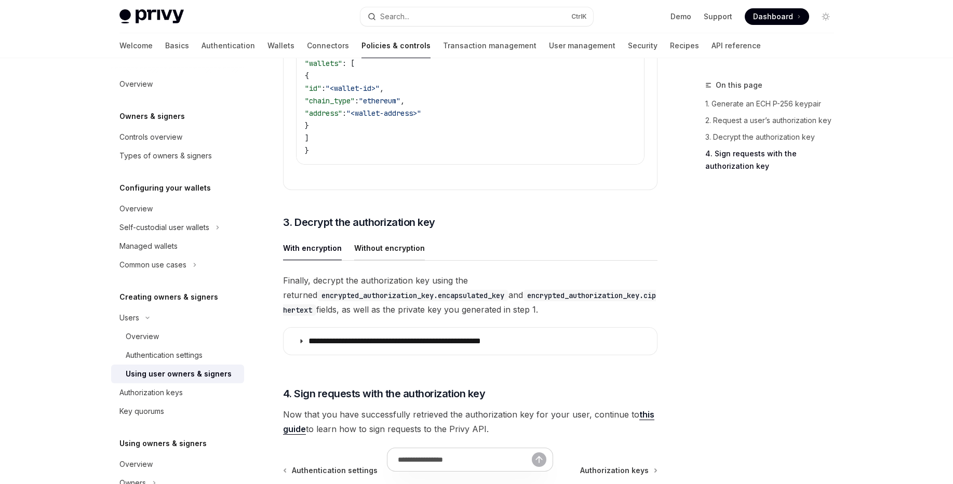
click at [376, 238] on div "Without encryption" at bounding box center [389, 248] width 71 height 24
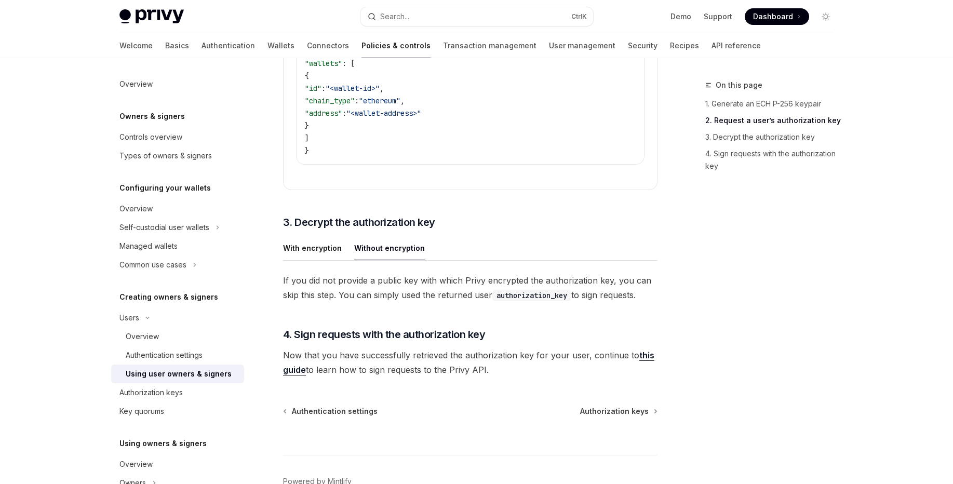
scroll to position [2041, 0]
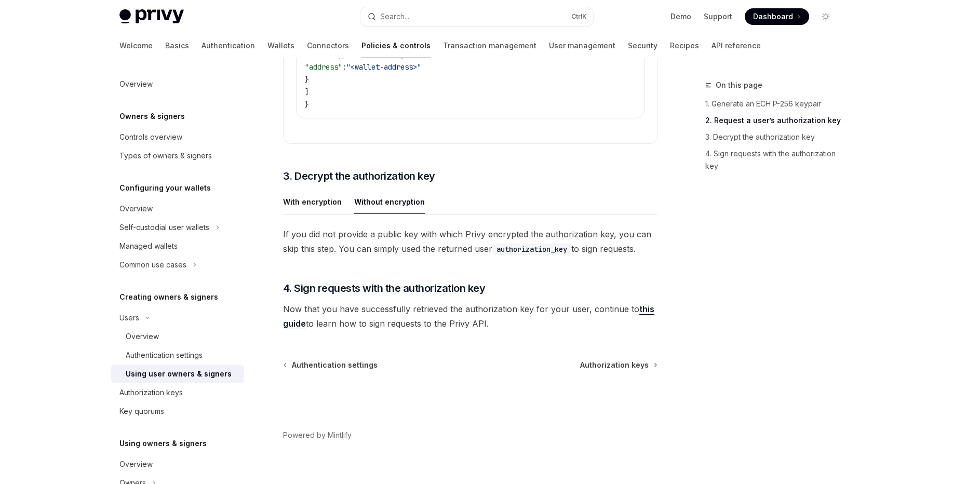
click at [649, 302] on span "Now that you have successfully retrieved the authorization key for your user, c…" at bounding box center [470, 316] width 374 height 29
click at [647, 302] on span "Now that you have successfully retrieved the authorization key for your user, c…" at bounding box center [470, 316] width 374 height 29
click at [641, 304] on link "this guide" at bounding box center [468, 316] width 371 height 25
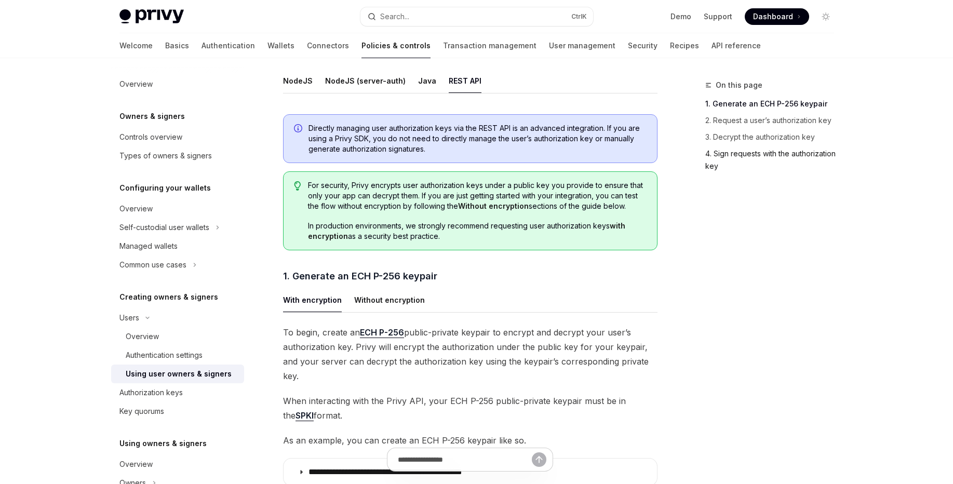
click at [791, 155] on link "4. Sign requests with the authorization key" at bounding box center [773, 159] width 137 height 29
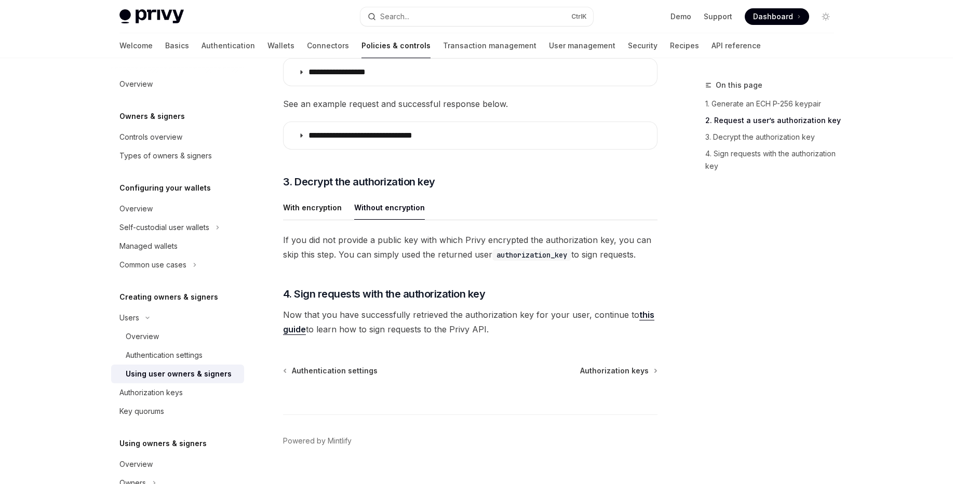
scroll to position [1156, 0]
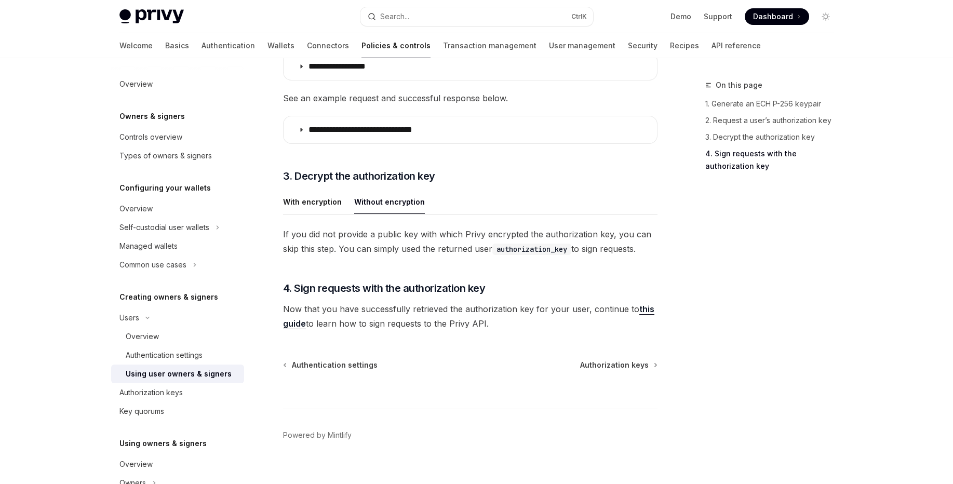
click at [641, 360] on span "Authorization keys" at bounding box center [614, 365] width 69 height 10
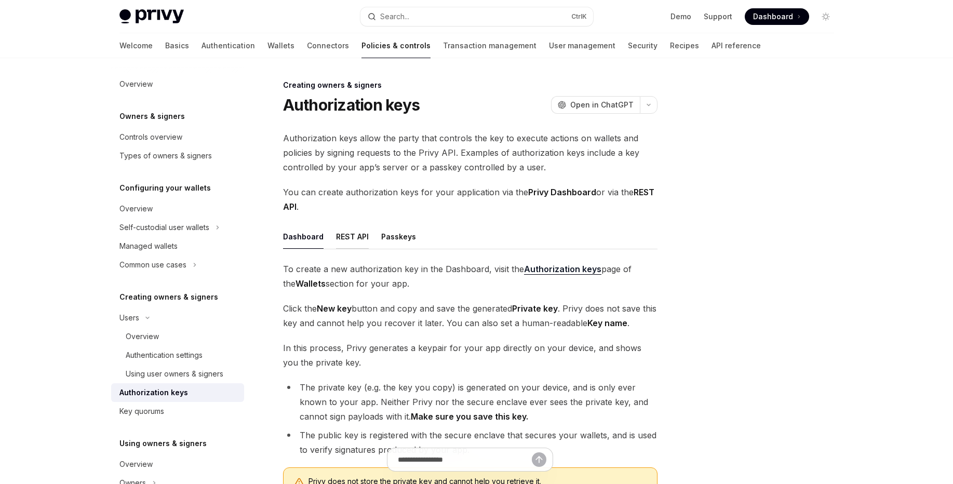
click at [356, 240] on div "REST API" at bounding box center [352, 236] width 33 height 24
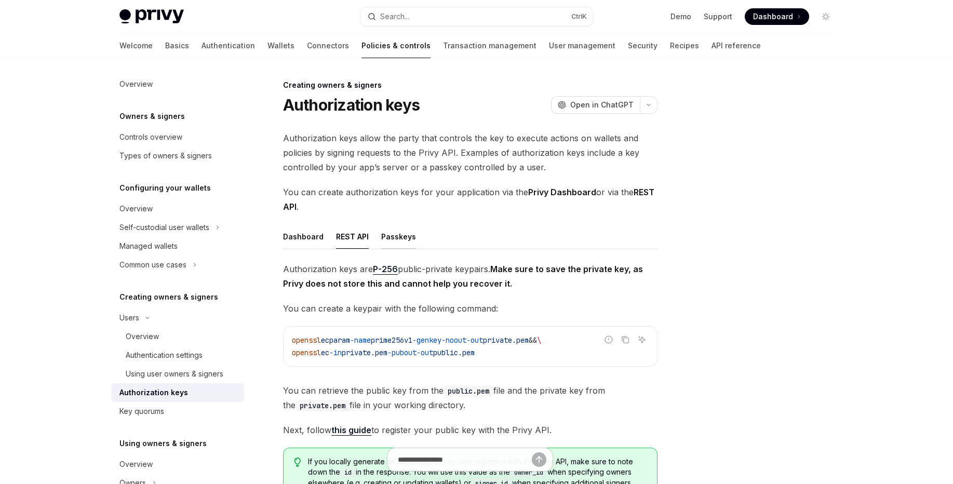
click at [385, 242] on div "Passkeys" at bounding box center [398, 236] width 35 height 24
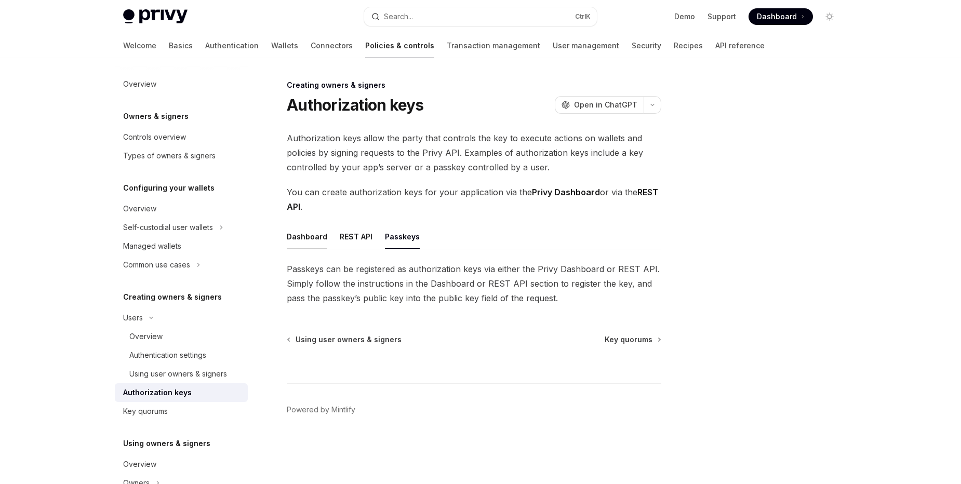
click at [300, 245] on div "Dashboard" at bounding box center [307, 236] width 41 height 24
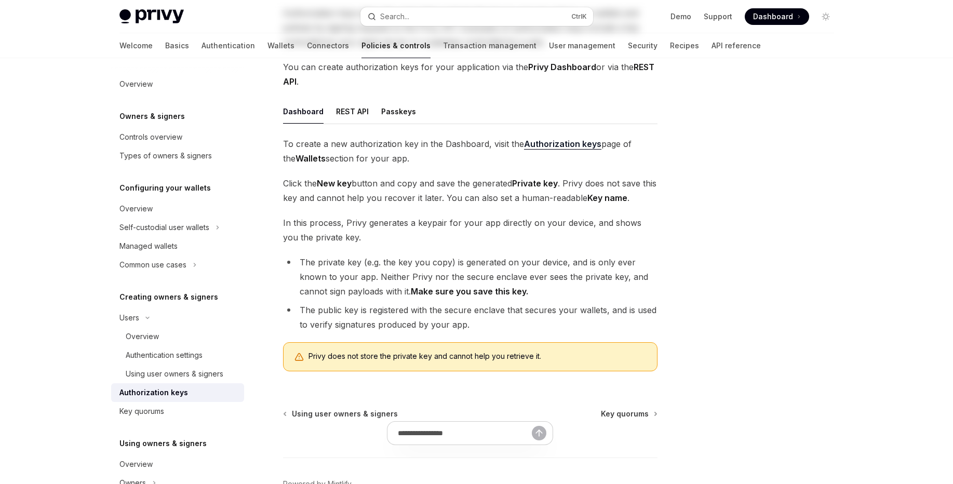
scroll to position [189, 0]
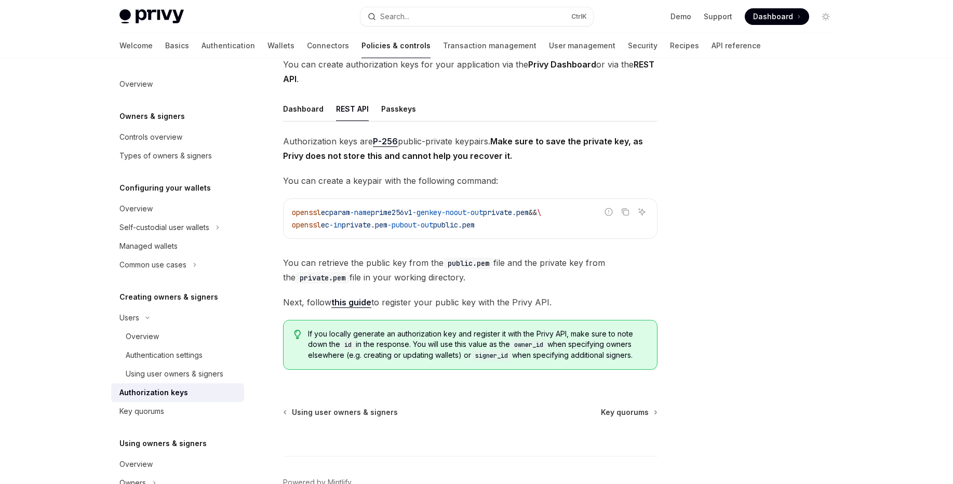
scroll to position [190, 0]
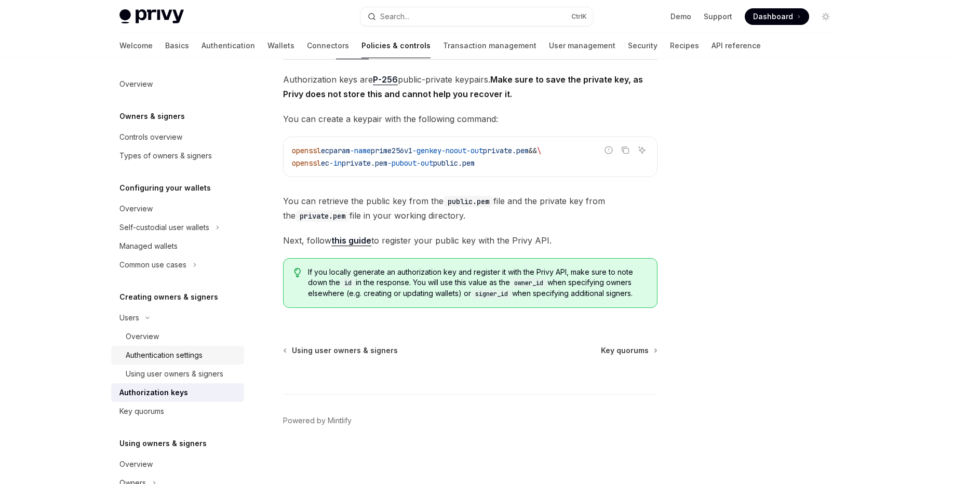
click at [193, 357] on div "Authentication settings" at bounding box center [164, 355] width 77 height 12
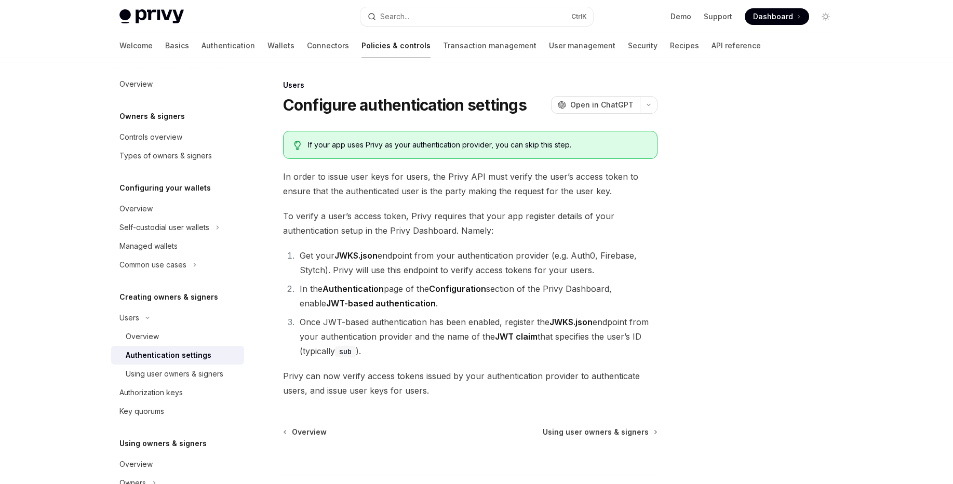
click at [193, 346] on link "Authentication settings" at bounding box center [177, 355] width 133 height 19
click at [191, 339] on div "Overview" at bounding box center [182, 336] width 112 height 12
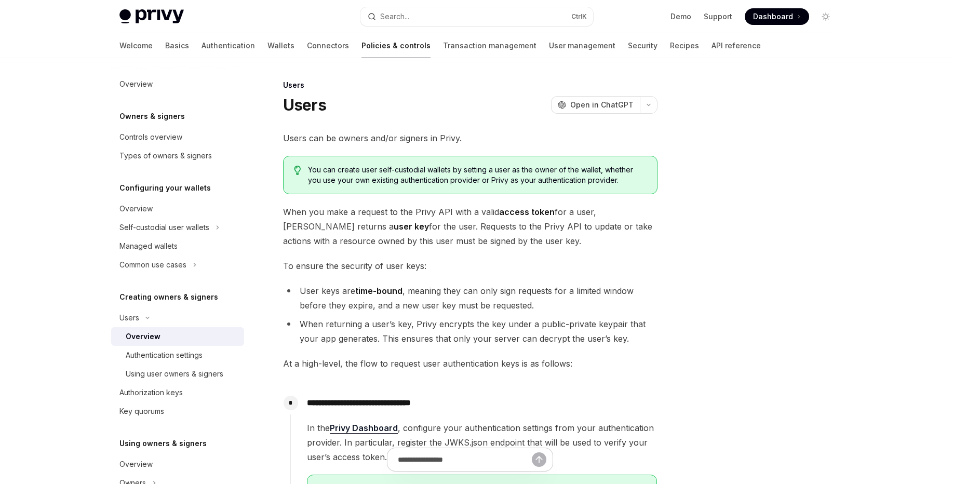
scroll to position [357, 0]
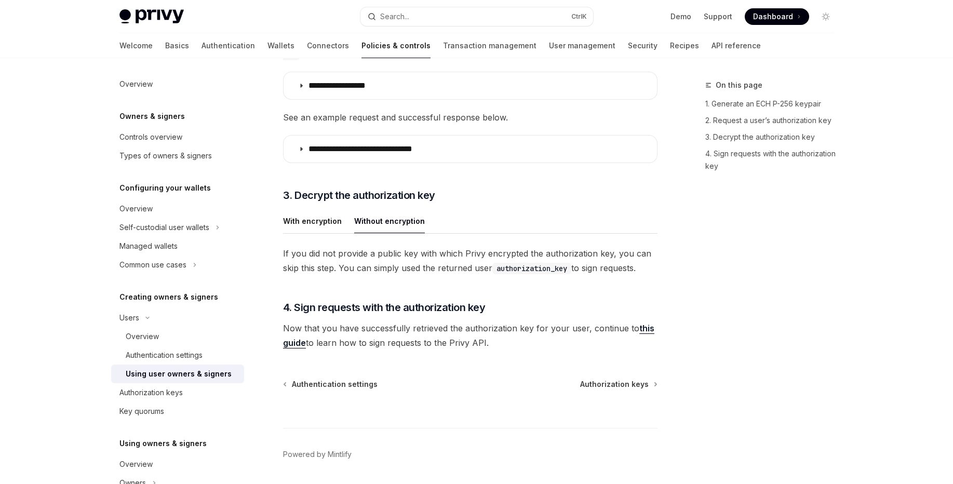
scroll to position [1156, 0]
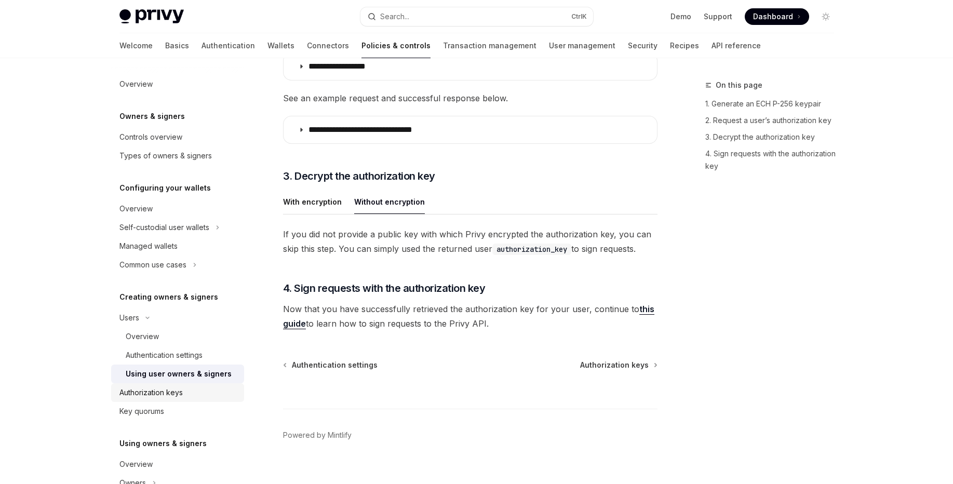
click at [195, 389] on div "Authorization keys" at bounding box center [178, 392] width 118 height 12
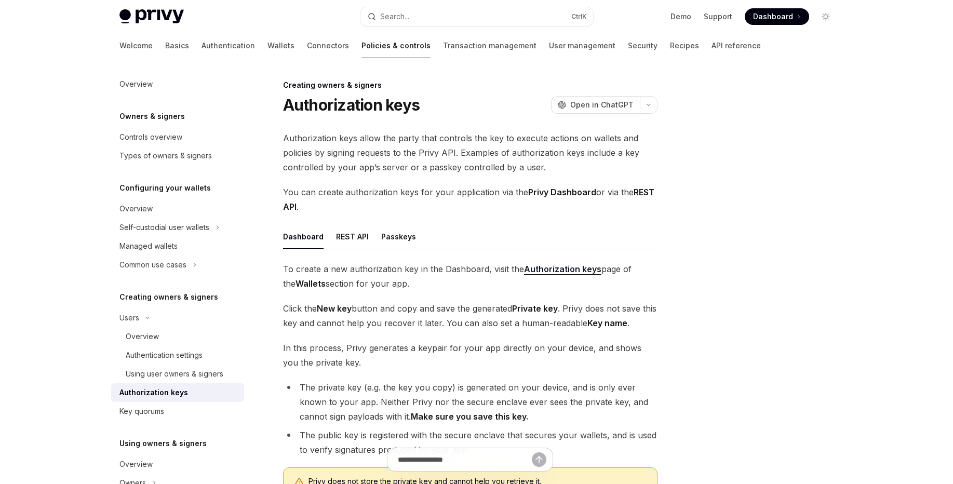
click at [364, 249] on div "Dashboard REST API Passkeys To create a new authorization key in the Dashboard,…" at bounding box center [470, 364] width 374 height 280
click at [360, 242] on div "REST API" at bounding box center [352, 236] width 33 height 24
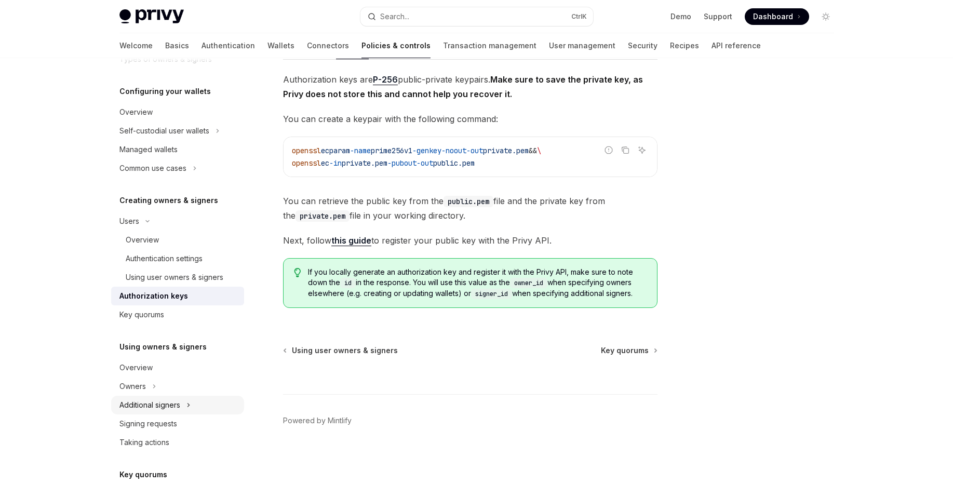
scroll to position [125, 0]
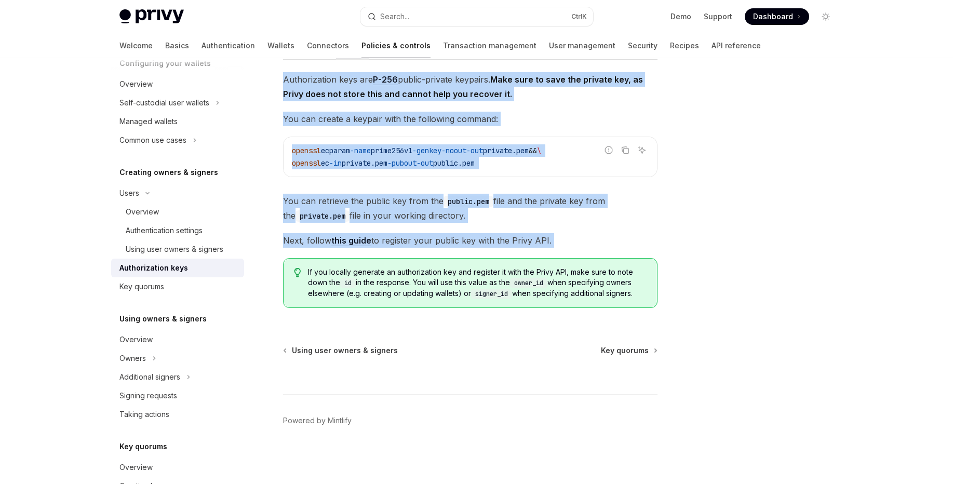
drag, startPoint x: 423, startPoint y: 260, endPoint x: 675, endPoint y: 297, distance: 254.7
click at [675, 297] on div "Creating owners & signers Authorization keys OpenAI Open in ChatGPT OpenAI Open…" at bounding box center [476, 176] width 731 height 615
click at [182, 347] on link "Overview" at bounding box center [177, 339] width 133 height 19
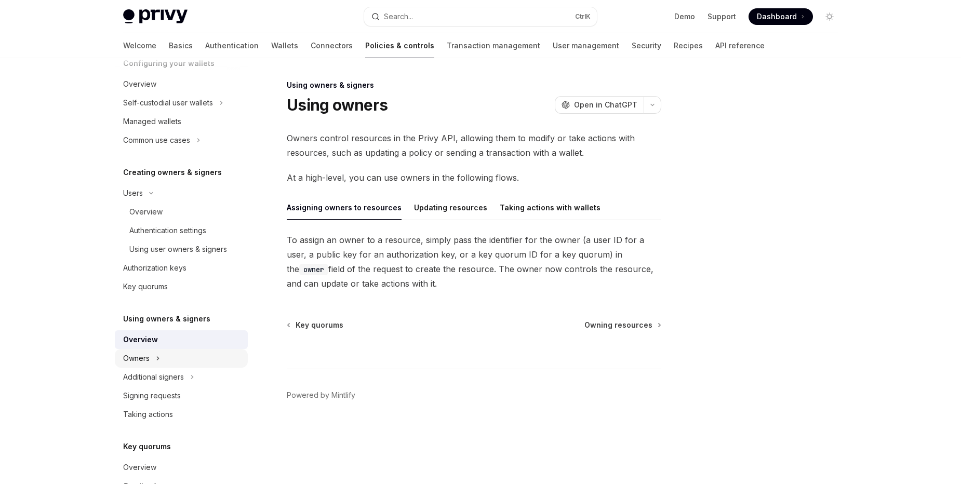
click at [182, 366] on button "Owners" at bounding box center [181, 358] width 133 height 19
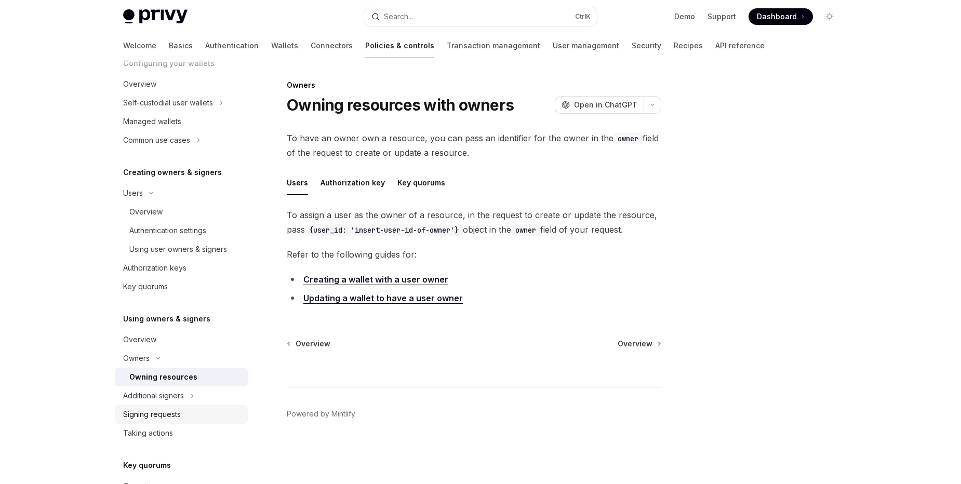
click at [186, 405] on link "Signing requests" at bounding box center [181, 414] width 133 height 19
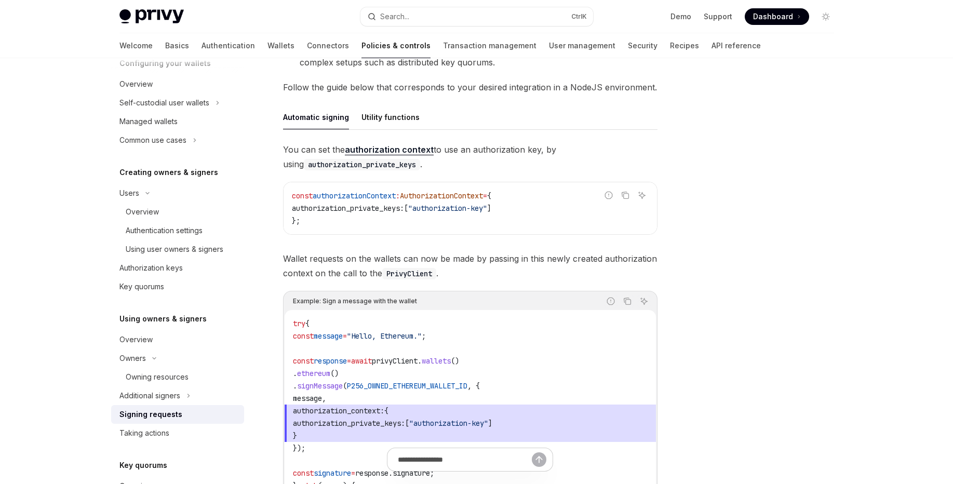
scroll to position [76, 0]
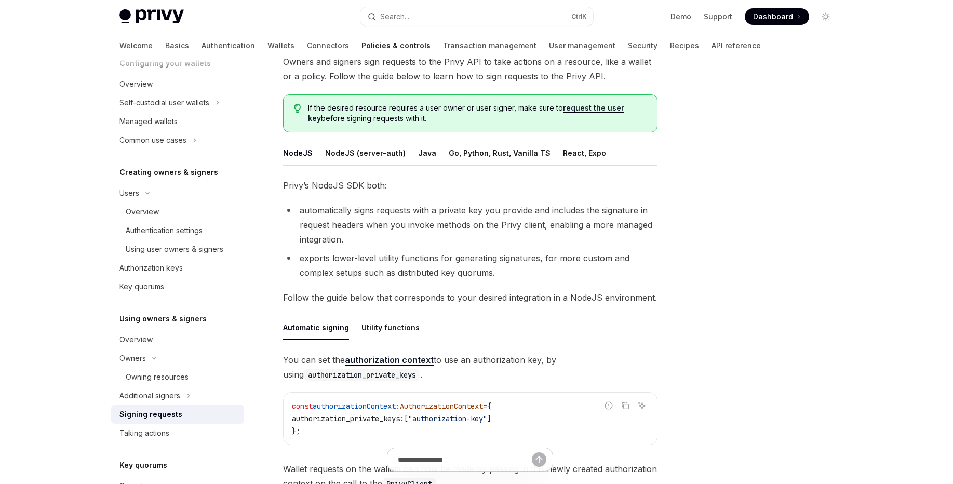
click at [455, 154] on div "Go, Python, Rust, Vanilla TS" at bounding box center [500, 153] width 102 height 24
type textarea "*"
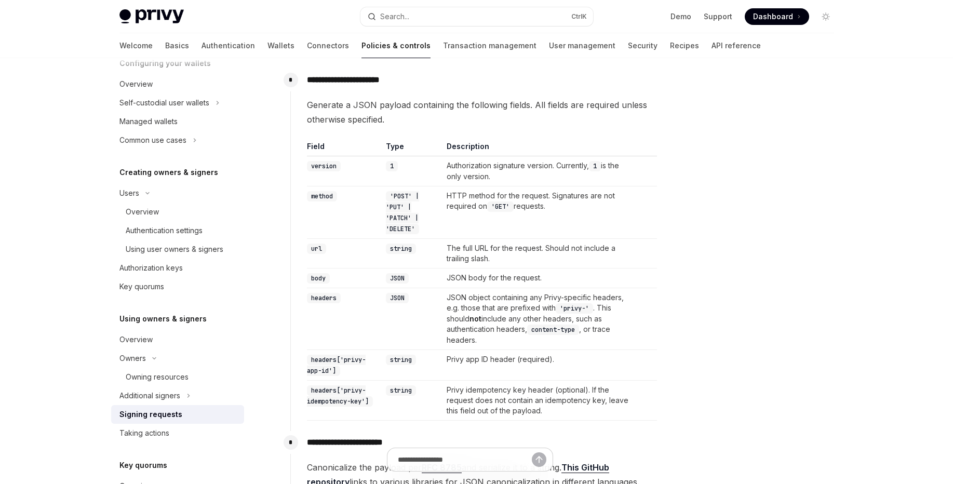
scroll to position [327, 0]
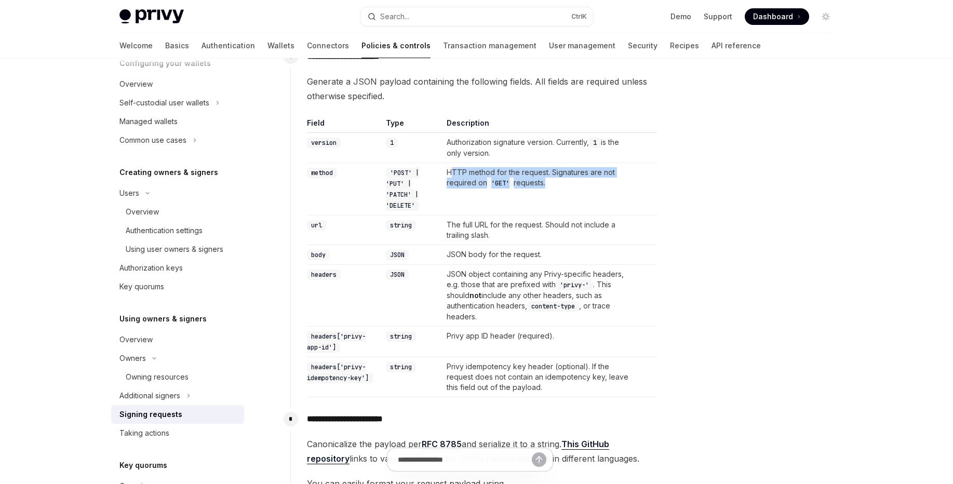
drag, startPoint x: 456, startPoint y: 167, endPoint x: 551, endPoint y: 182, distance: 96.2
click at [551, 182] on td "HTTP method for the request. Signatures are not required on 'GET' requests." at bounding box center [539, 189] width 193 height 52
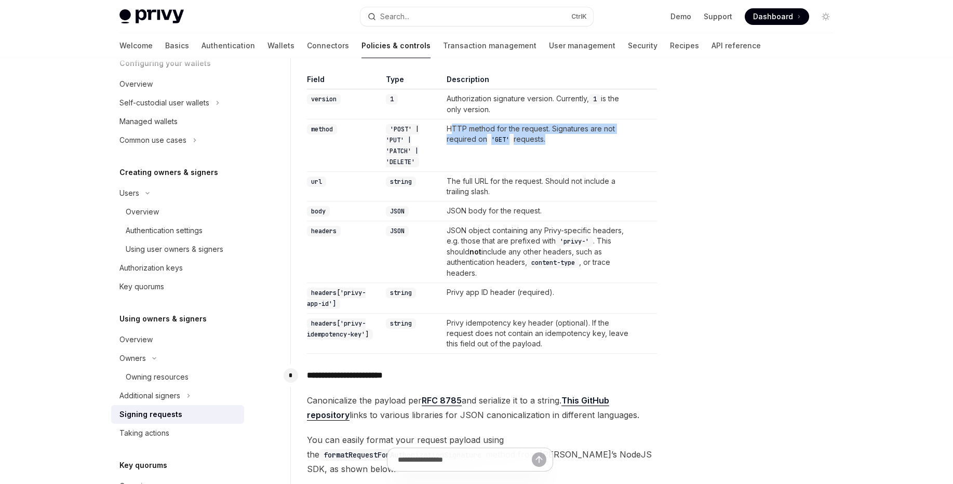
click at [490, 139] on td "HTTP method for the request. Signatures are not required on 'GET' requests." at bounding box center [539, 145] width 193 height 52
click at [453, 133] on td "HTTP method for the request. Signatures are not required on 'GET' requests." at bounding box center [539, 145] width 193 height 52
drag, startPoint x: 453, startPoint y: 133, endPoint x: 578, endPoint y: 146, distance: 125.4
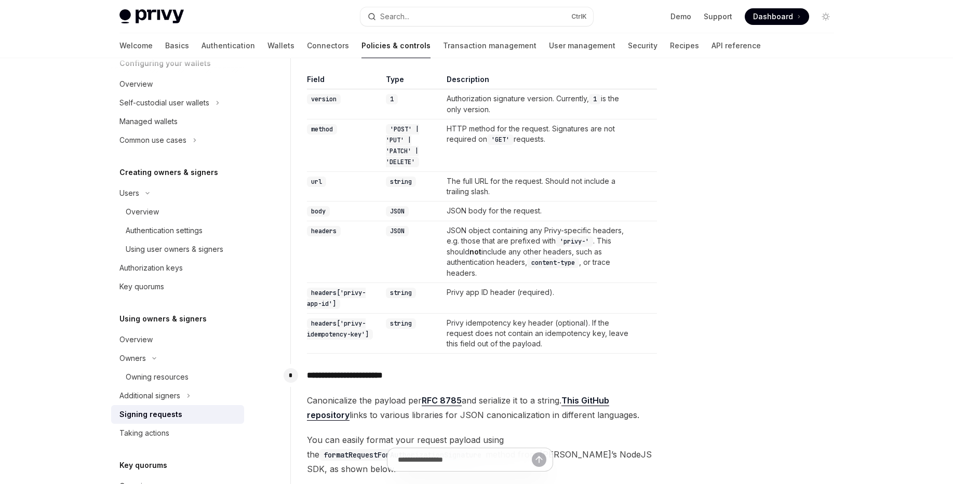
click at [578, 146] on td "HTTP method for the request. Signatures are not required on 'GET' requests." at bounding box center [539, 145] width 193 height 52
click at [466, 214] on td "JSON body for the request." at bounding box center [539, 212] width 193 height 20
drag, startPoint x: 466, startPoint y: 213, endPoint x: 532, endPoint y: 205, distance: 66.6
click at [532, 205] on td "JSON body for the request." at bounding box center [539, 212] width 193 height 20
click at [403, 206] on code "JSON" at bounding box center [397, 211] width 23 height 10
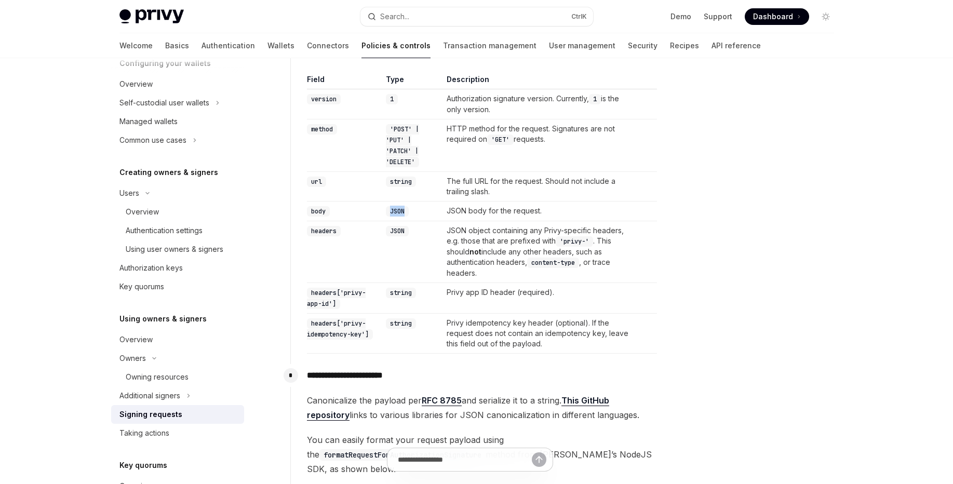
click at [403, 206] on code "JSON" at bounding box center [397, 211] width 23 height 10
click at [402, 228] on code "JSON" at bounding box center [397, 231] width 23 height 10
click at [347, 292] on code "headers['privy-app-id']" at bounding box center [336, 298] width 59 height 21
drag, startPoint x: 347, startPoint y: 292, endPoint x: 314, endPoint y: 302, distance: 34.8
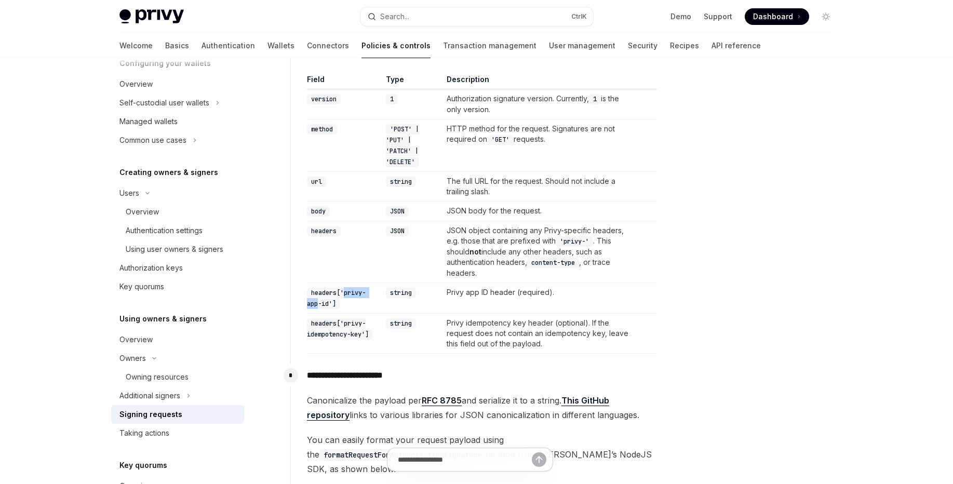
click at [314, 302] on code "headers['privy-app-id']" at bounding box center [336, 298] width 59 height 21
click at [462, 232] on td "JSON object containing any Privy-specific headers, e.g. those that are prefixed…" at bounding box center [539, 252] width 193 height 62
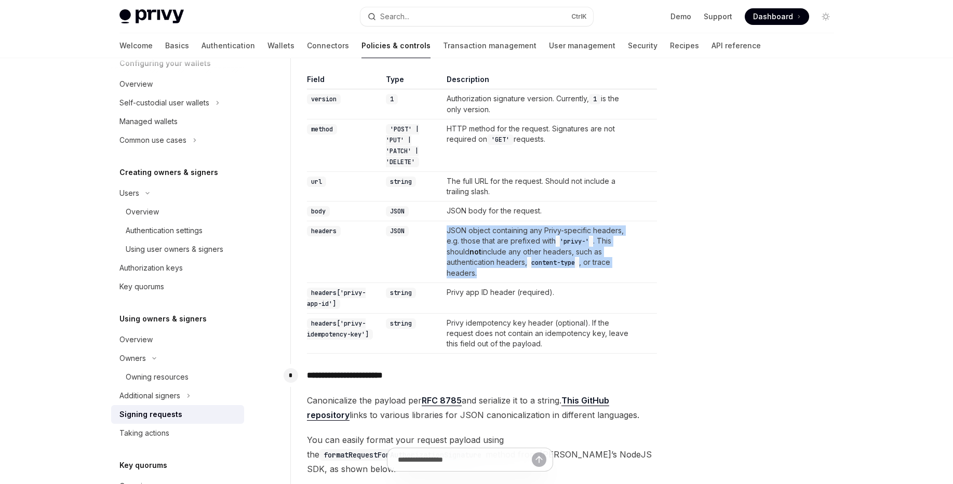
drag, startPoint x: 462, startPoint y: 232, endPoint x: 484, endPoint y: 272, distance: 45.6
click at [484, 272] on td "JSON object containing any Privy-specific headers, e.g. those that are prefixed…" at bounding box center [539, 252] width 193 height 62
drag, startPoint x: 484, startPoint y: 272, endPoint x: 454, endPoint y: 235, distance: 47.0
click at [454, 235] on td "JSON object containing any Privy-specific headers, e.g. those that are prefixed…" at bounding box center [539, 252] width 193 height 62
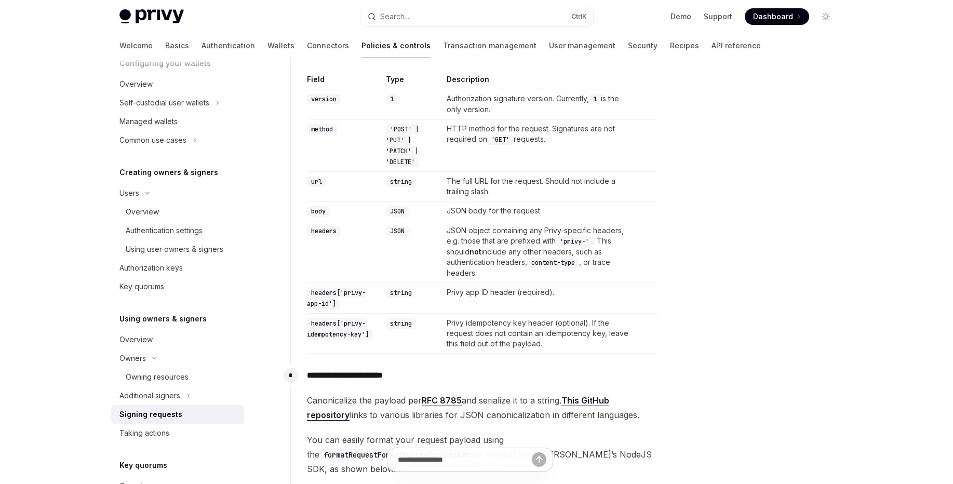
click at [318, 228] on code "headers" at bounding box center [324, 231] width 34 height 10
